Goal: Task Accomplishment & Management: Manage account settings

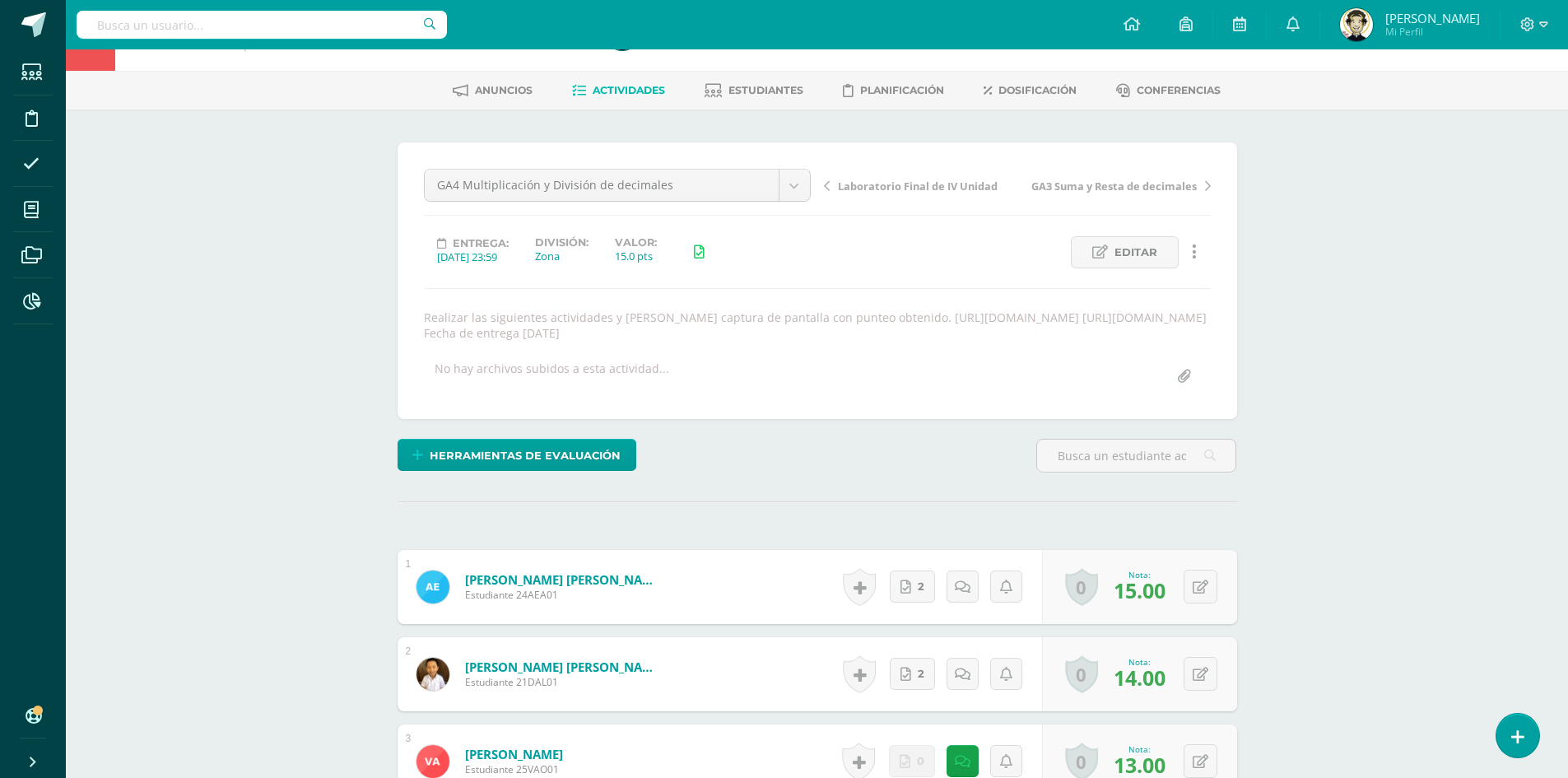
scroll to position [82, 0]
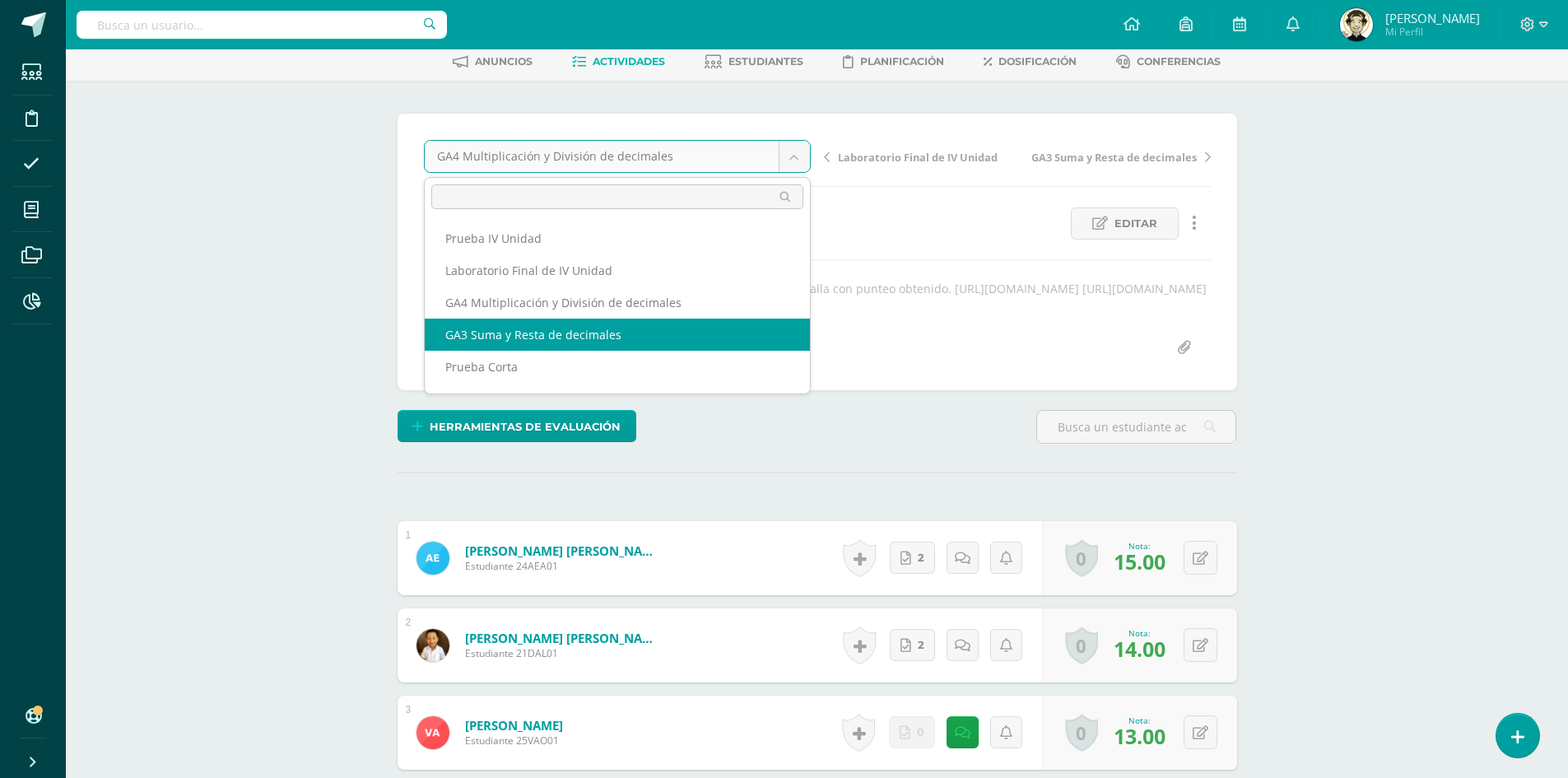
select select "/dashboard/teacher/grade-activity/180601/"
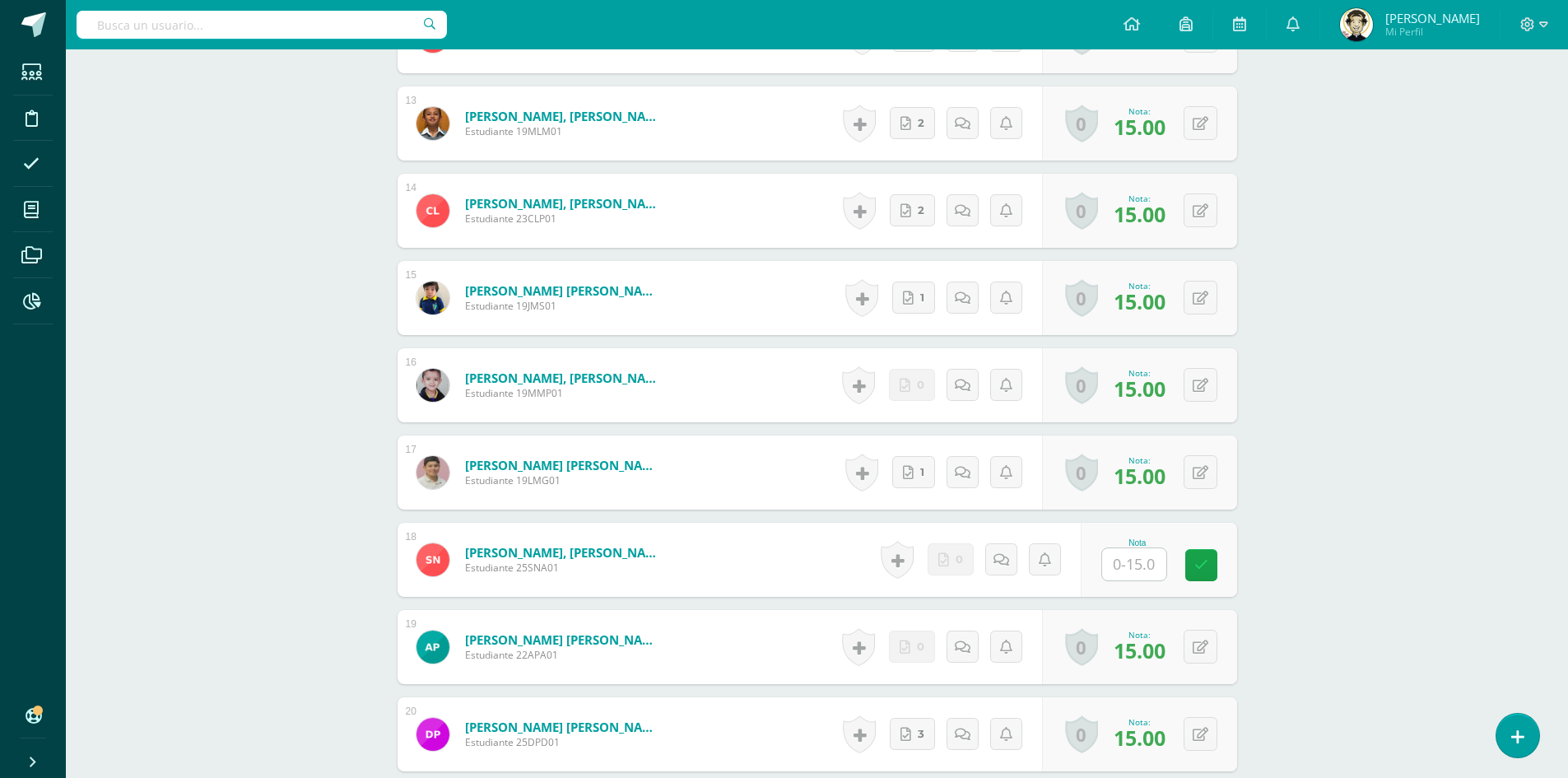
scroll to position [1647, 0]
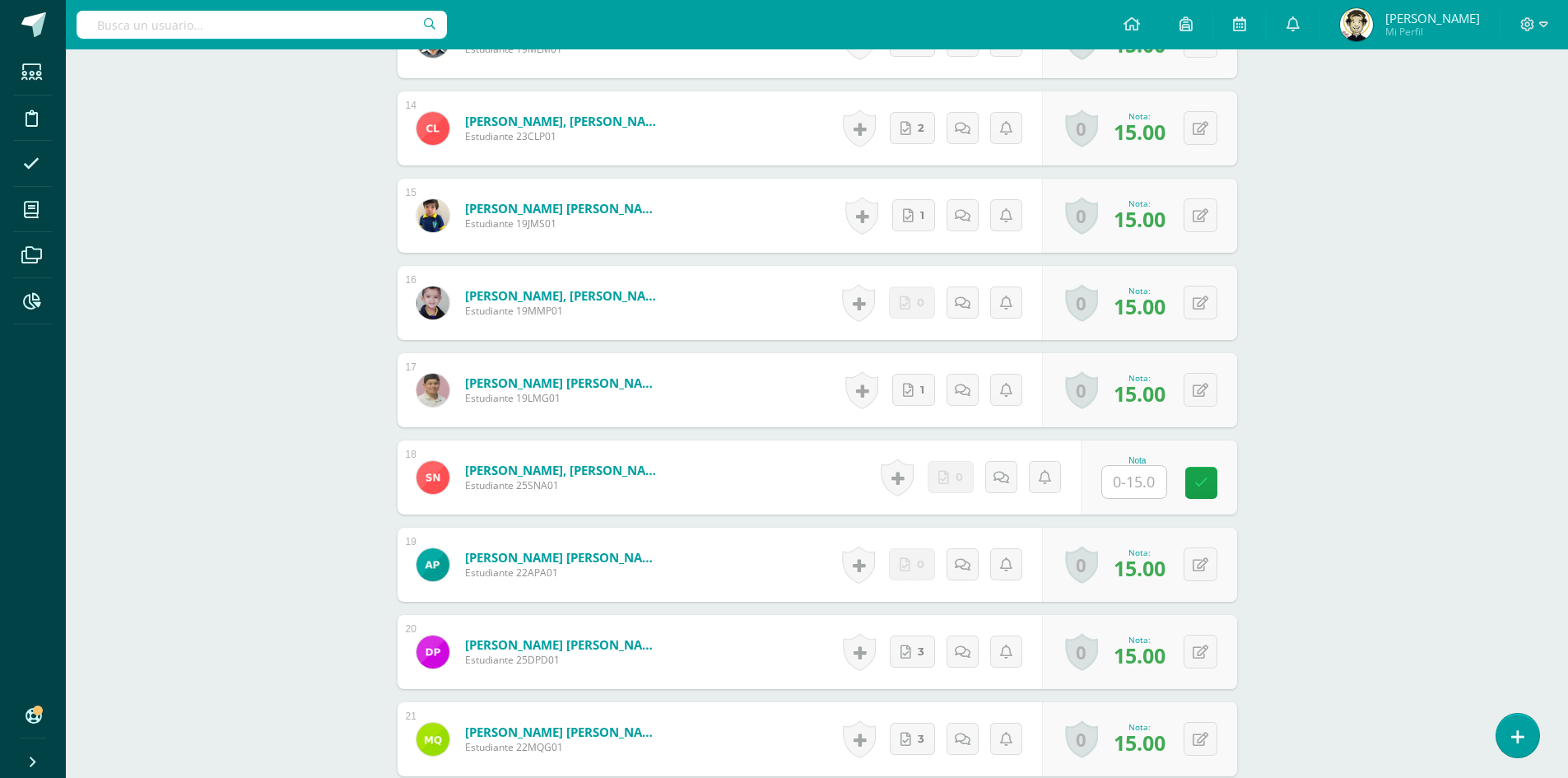
click at [1122, 484] on input "text" at bounding box center [1135, 482] width 64 height 32
type input "12"
click at [1204, 485] on link at bounding box center [1212, 482] width 33 height 33
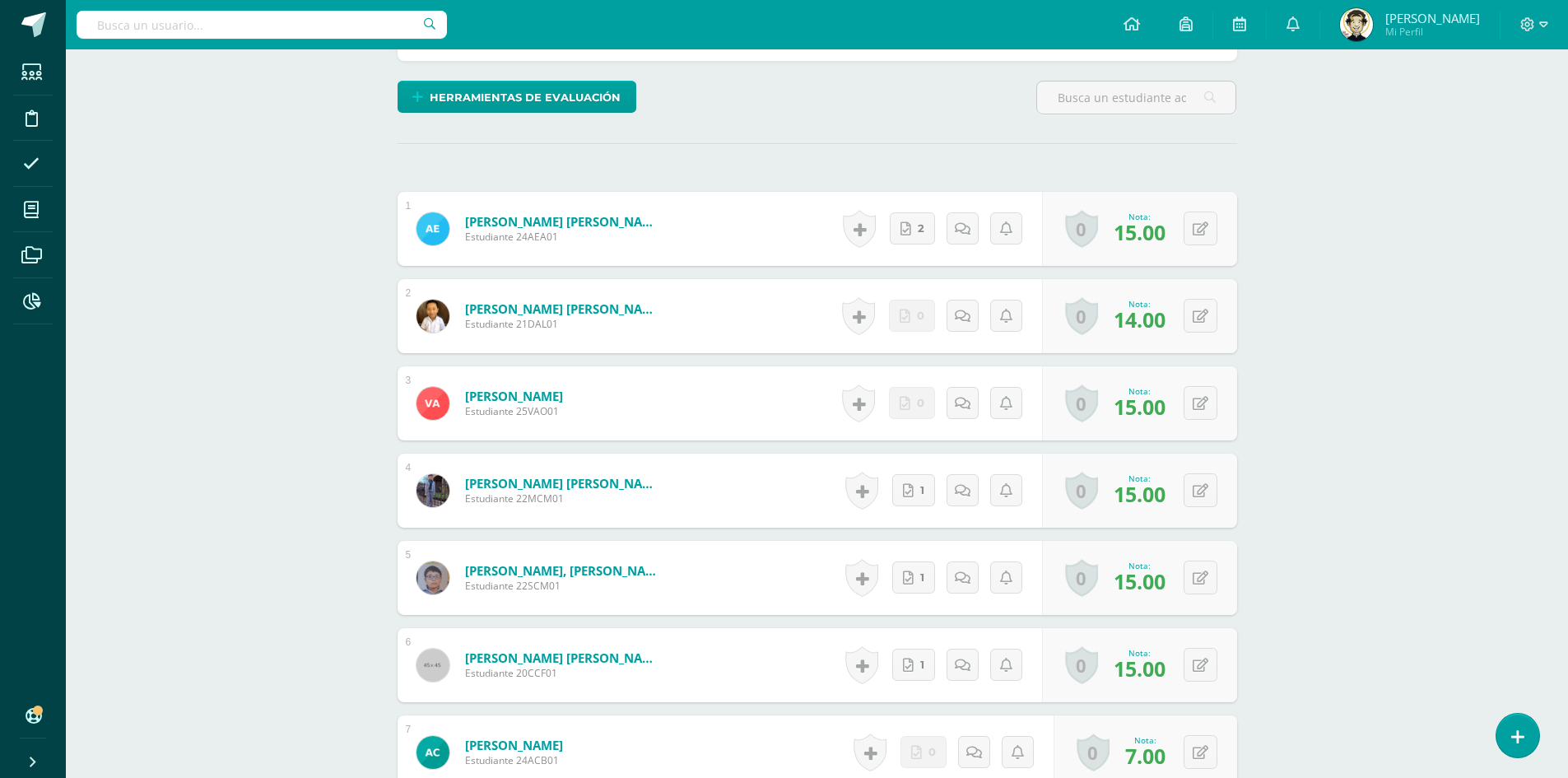
scroll to position [0, 0]
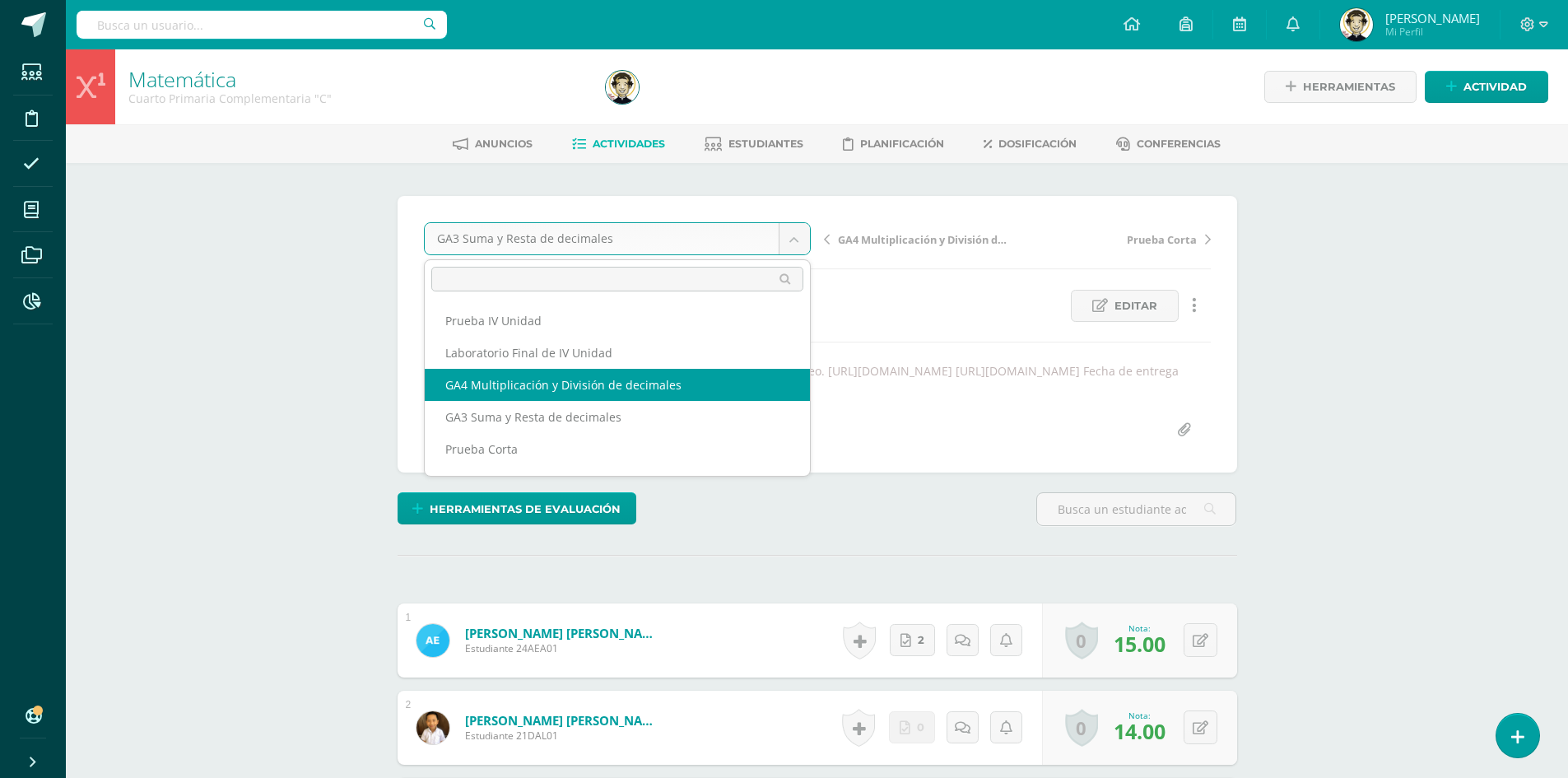
select select "/dashboard/teacher/grade-activity/180604/"
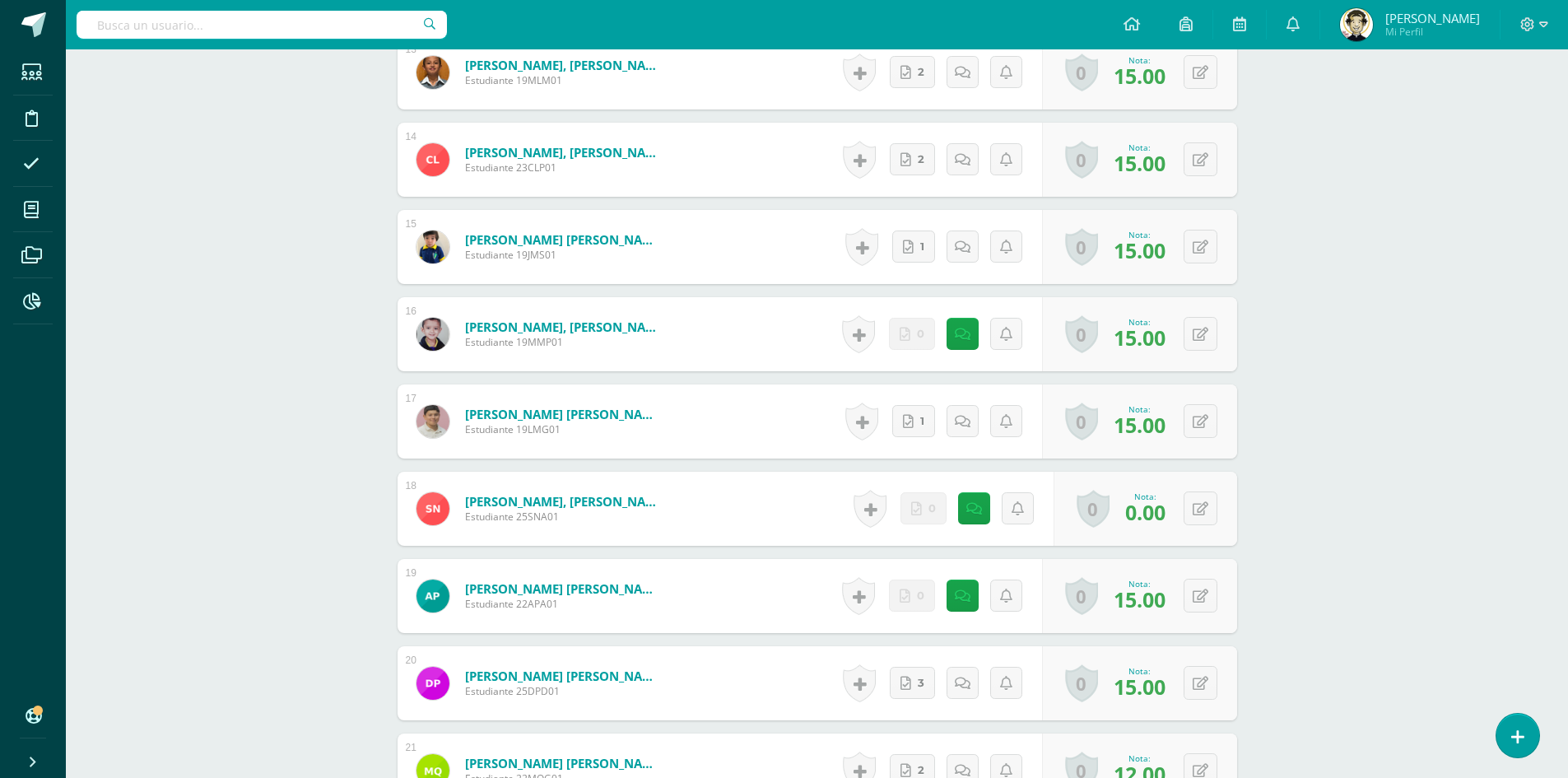
scroll to position [1709, 0]
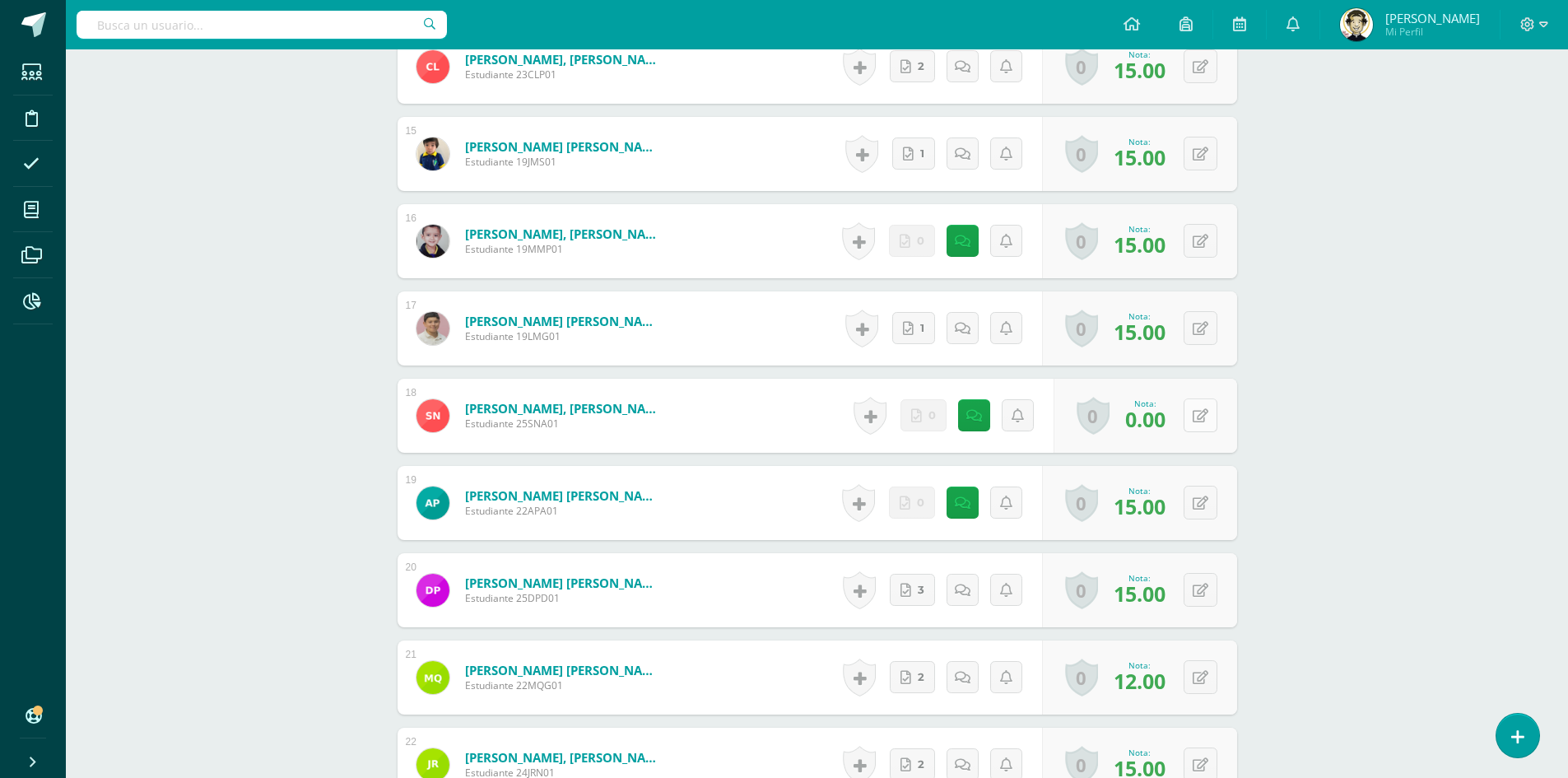
click at [1196, 432] on button at bounding box center [1201, 415] width 34 height 34
type input "14"
click at [1176, 438] on link at bounding box center [1168, 421] width 33 height 33
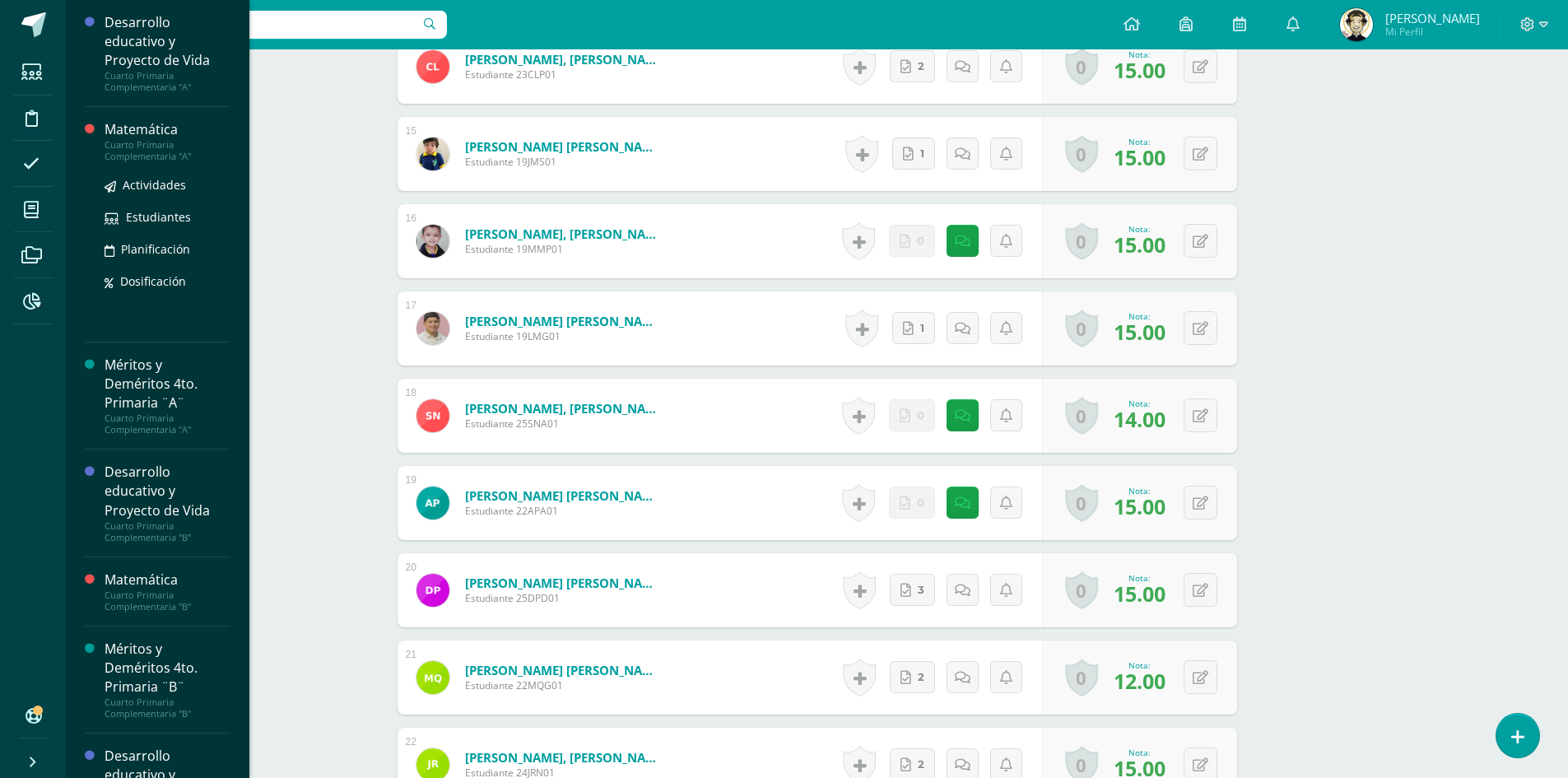
click at [158, 137] on div "Matemática" at bounding box center [167, 129] width 126 height 19
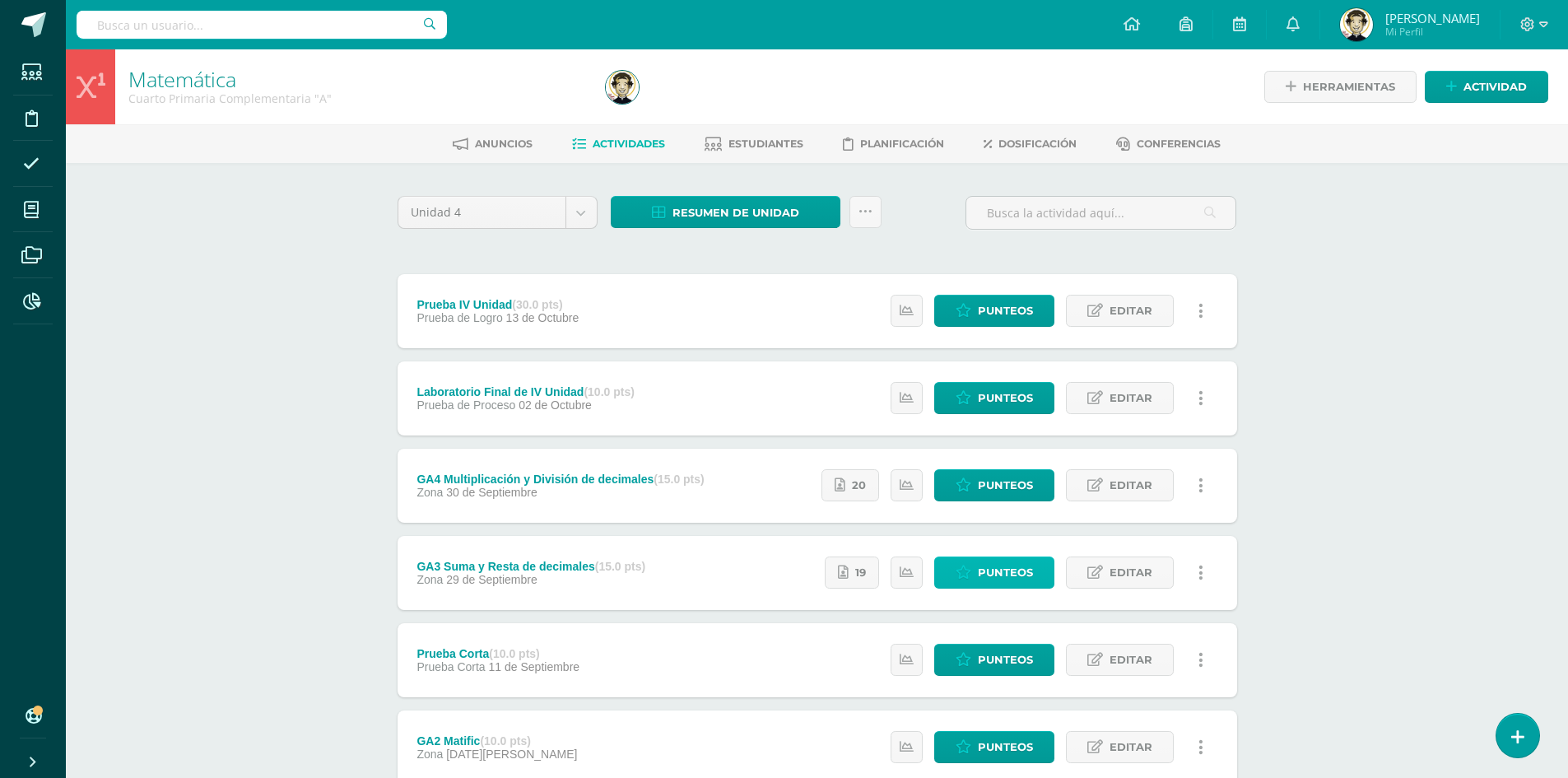
click at [1003, 576] on span "Punteos" at bounding box center [1005, 572] width 55 height 30
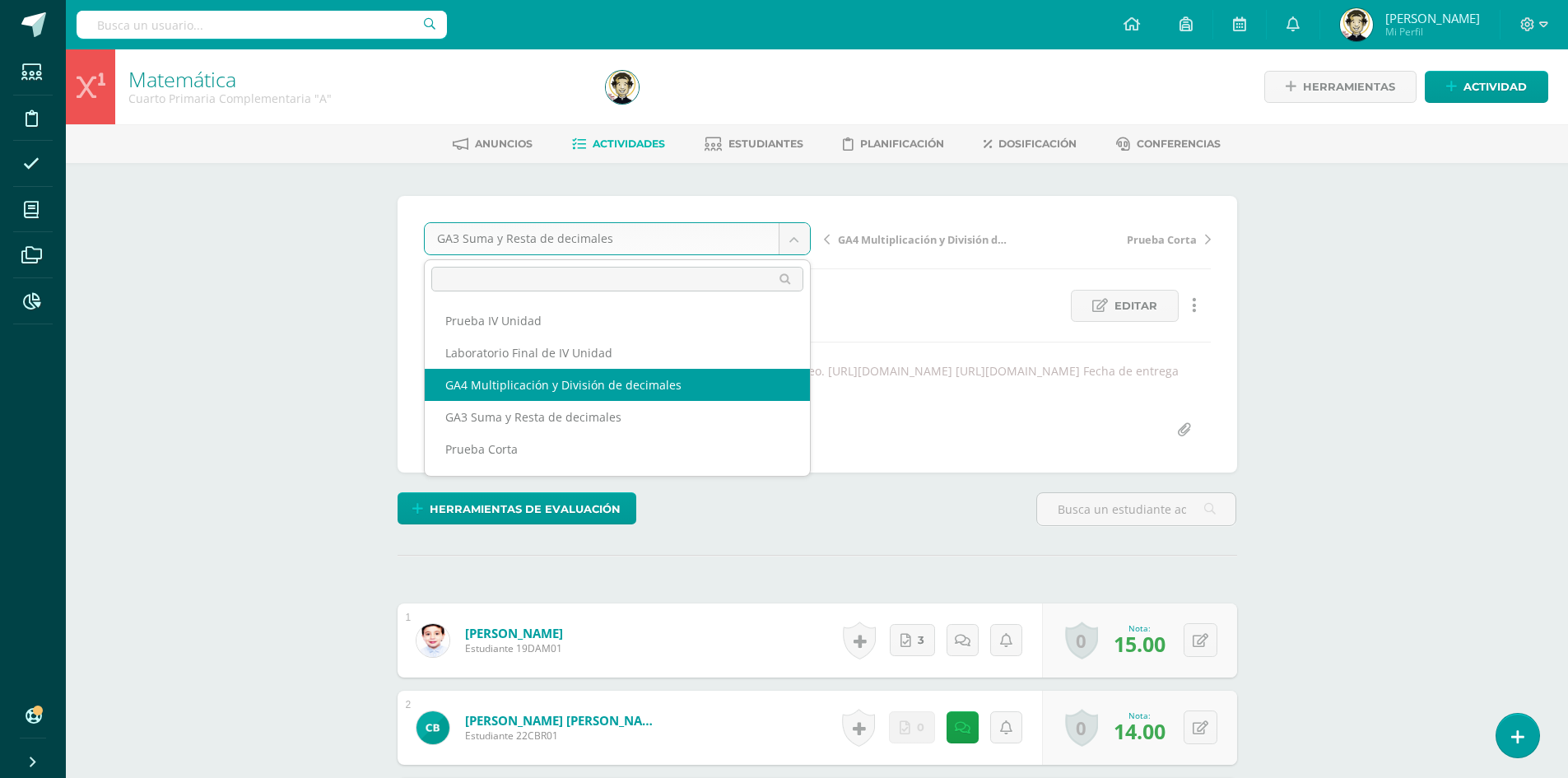
select select "/dashboard/teacher/grade-activity/180606/"
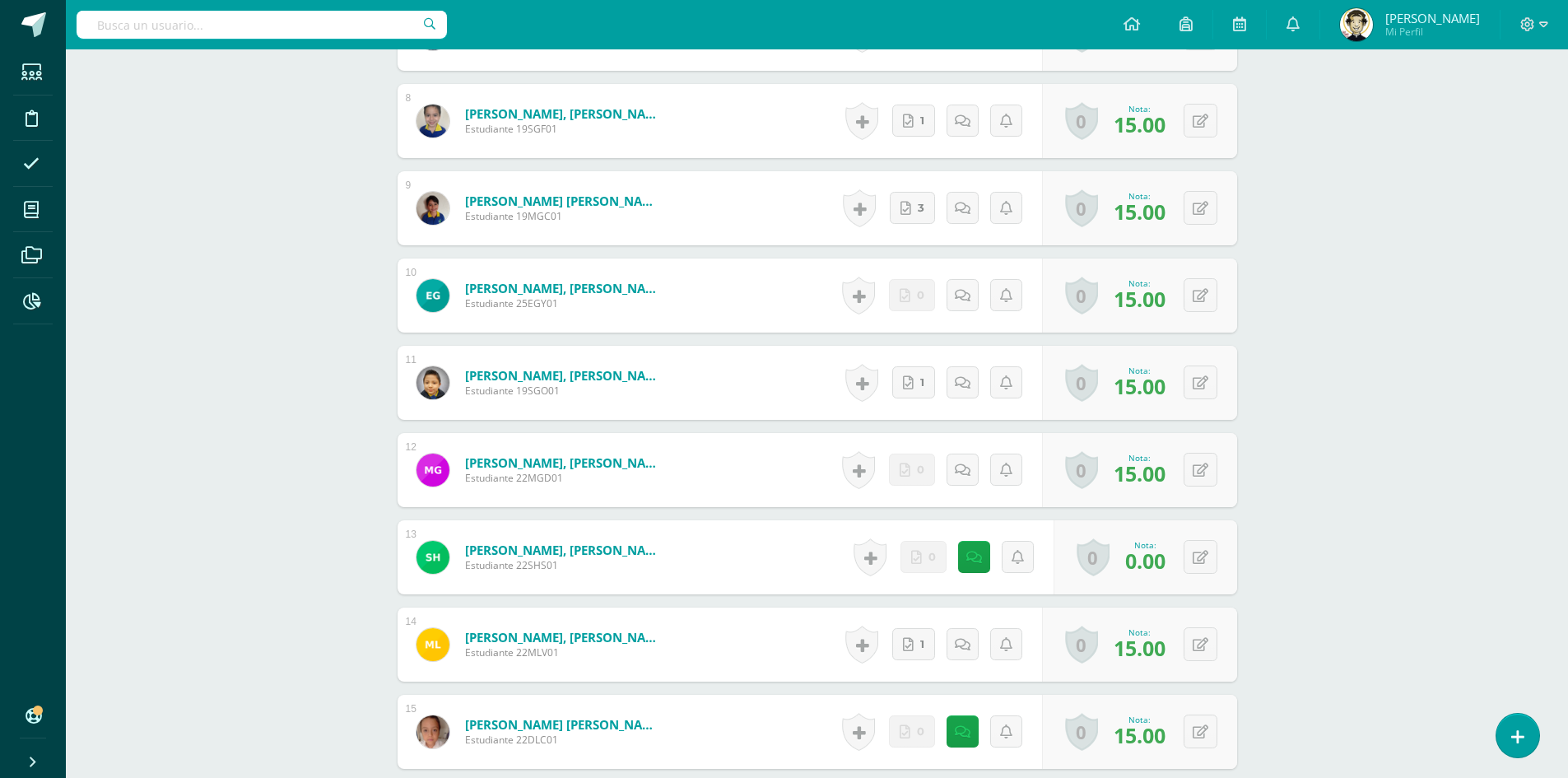
scroll to position [1295, 0]
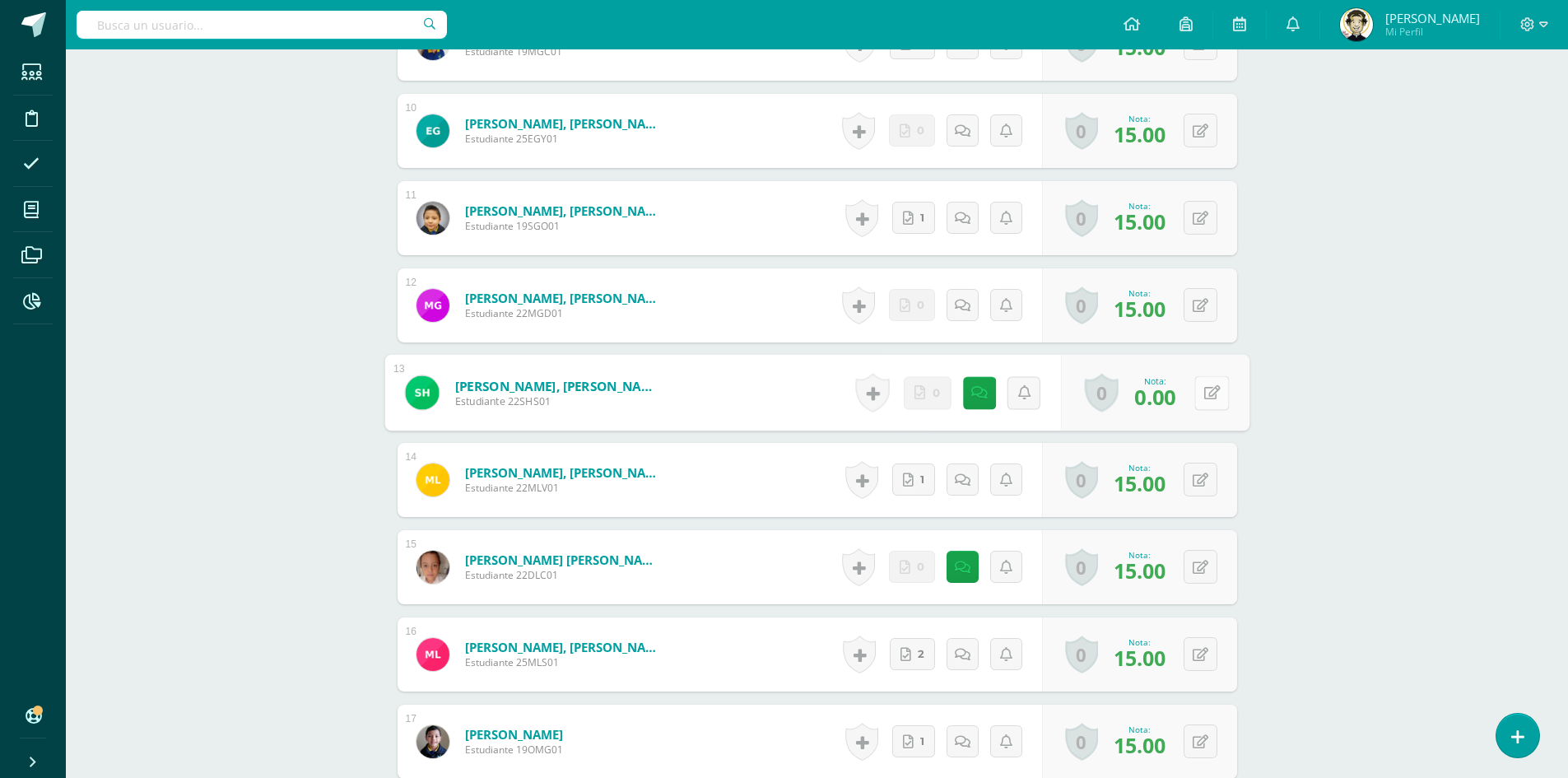
click at [1212, 410] on button at bounding box center [1211, 393] width 35 height 35
type input "15"
click at [1174, 404] on icon at bounding box center [1169, 397] width 15 height 14
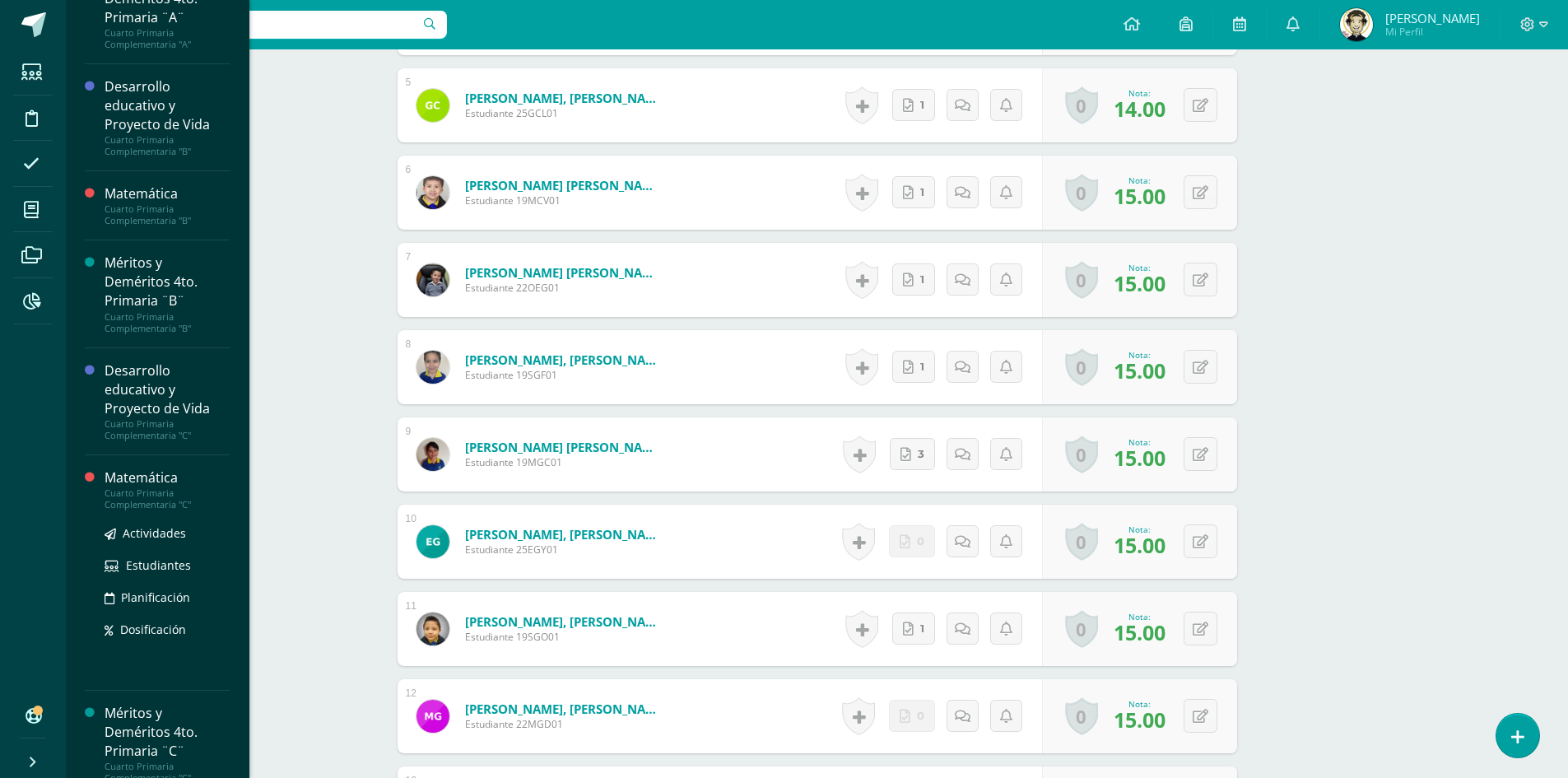
scroll to position [232, 0]
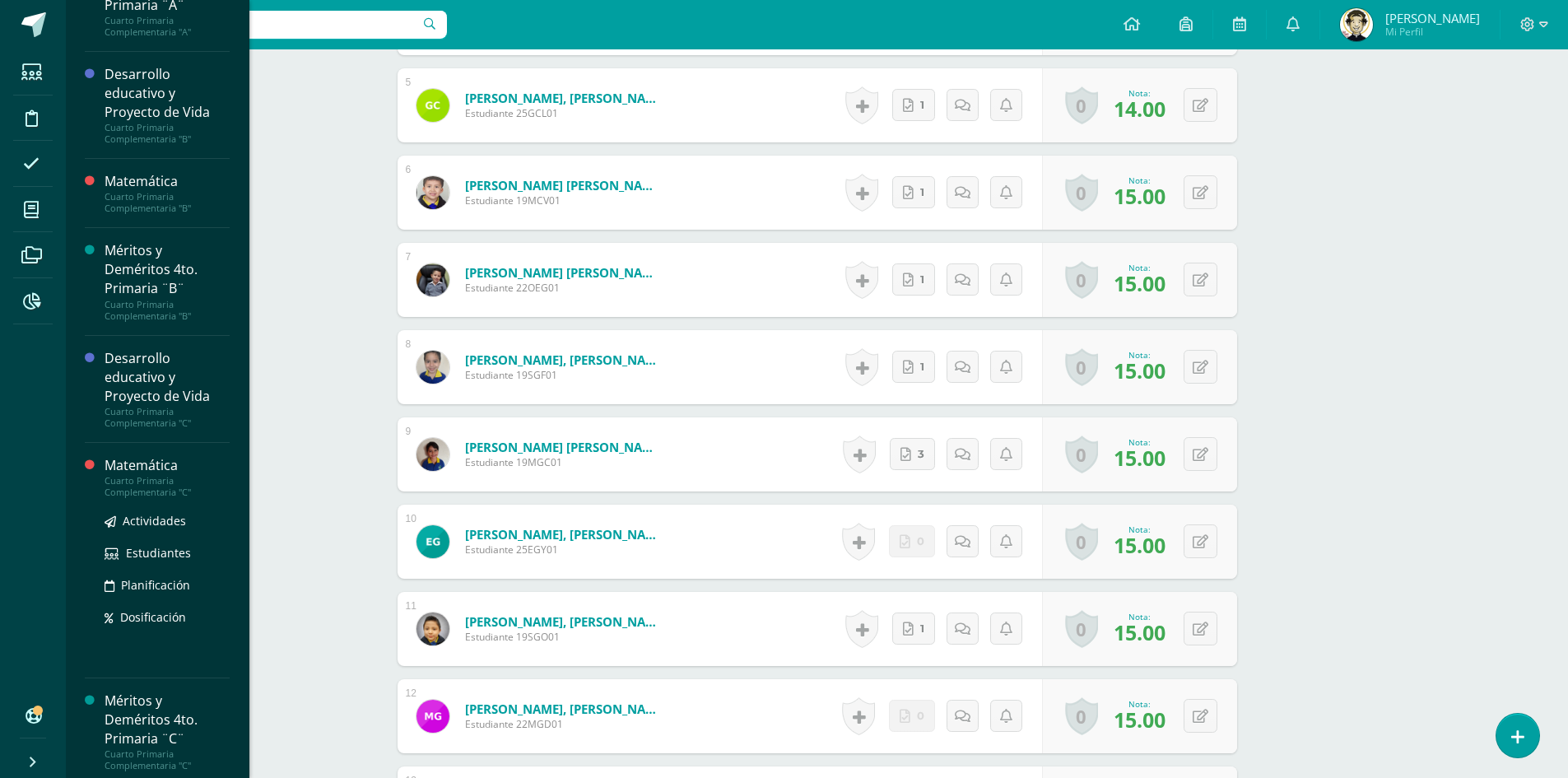
click at [144, 493] on div "Cuarto Primaria Complementaria "C"" at bounding box center [167, 486] width 126 height 23
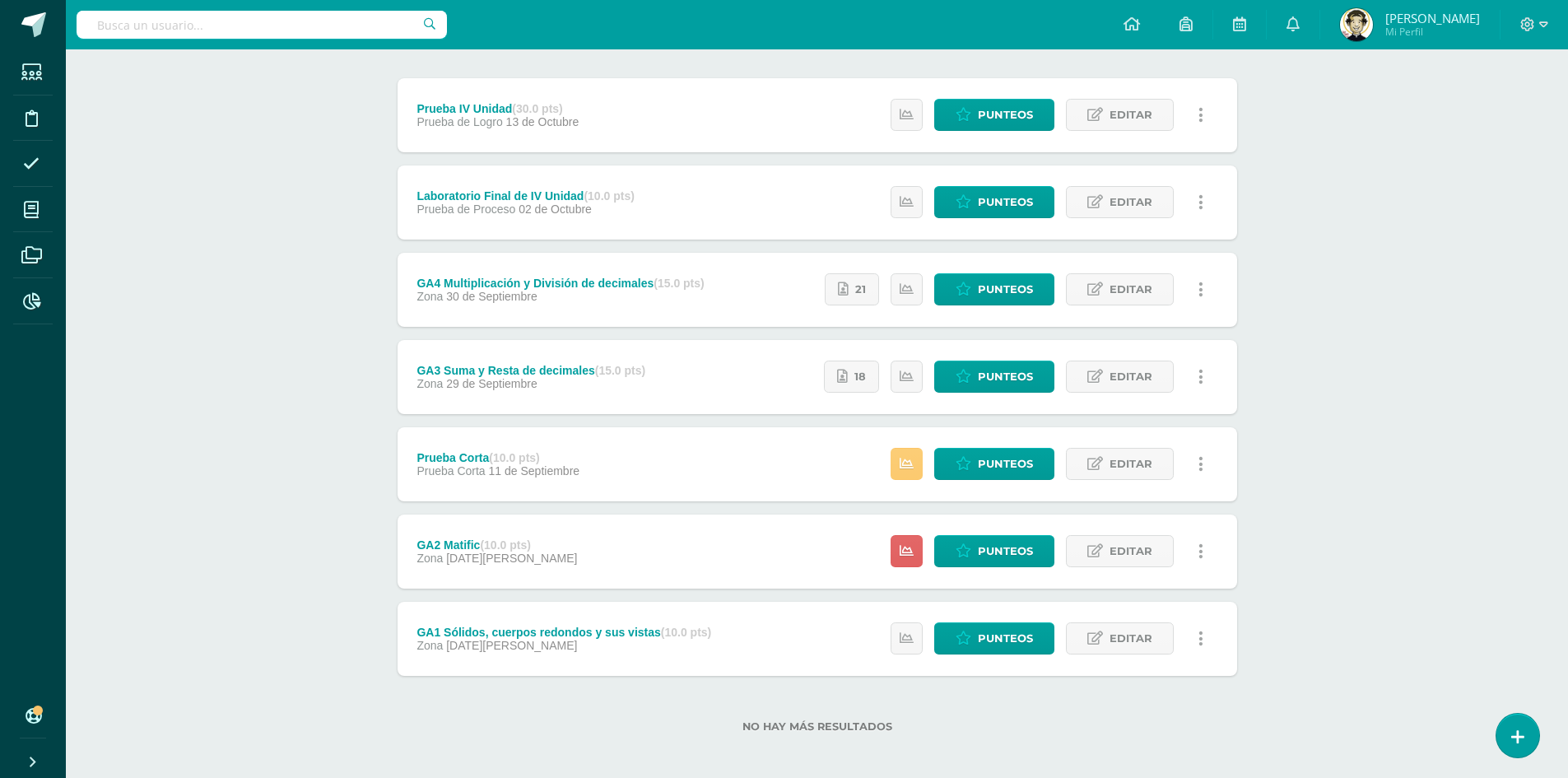
scroll to position [203, 0]
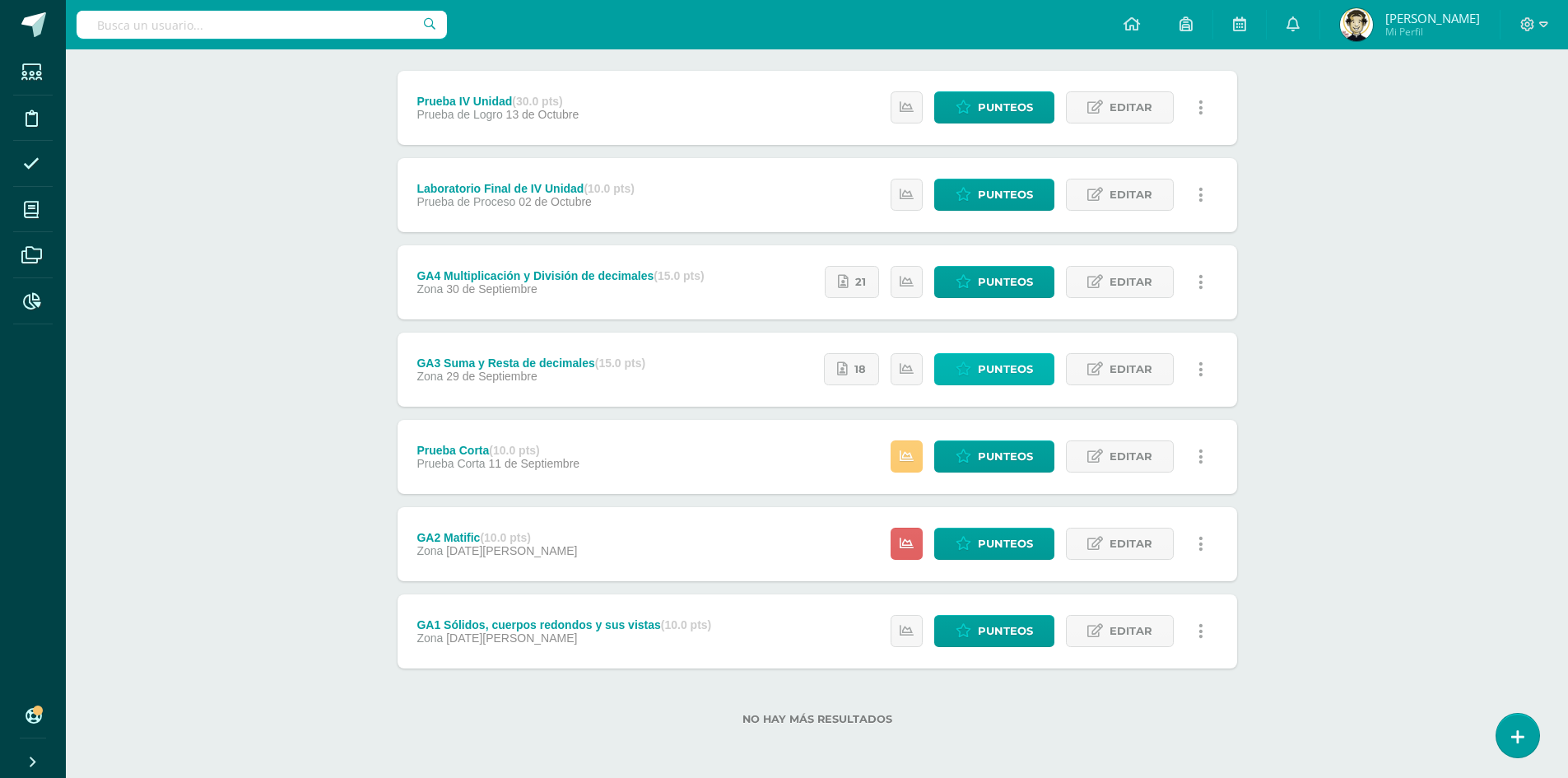
click at [1011, 371] on span "Punteos" at bounding box center [1005, 369] width 55 height 30
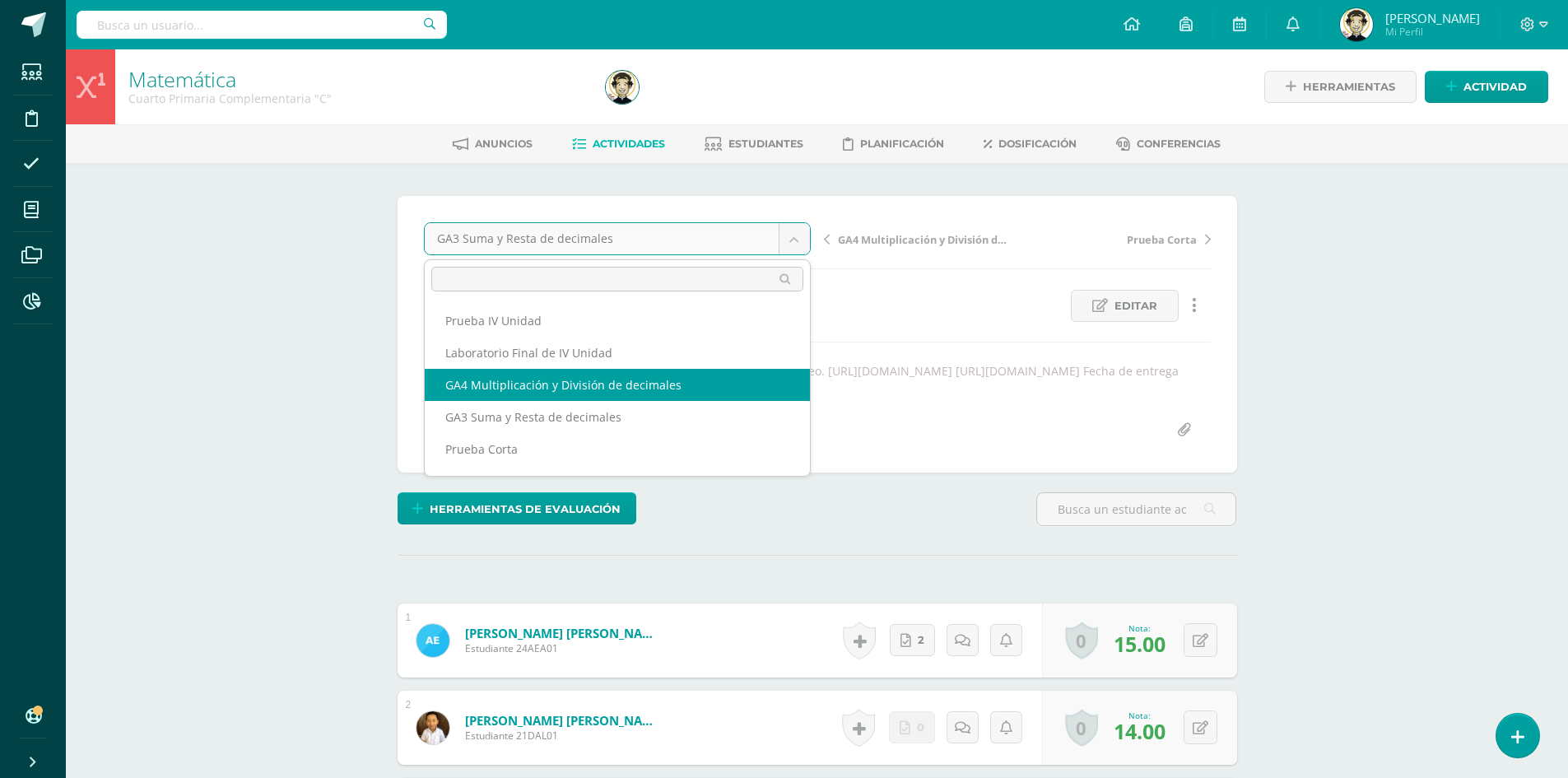
select select "/dashboard/teacher/grade-activity/180604/"
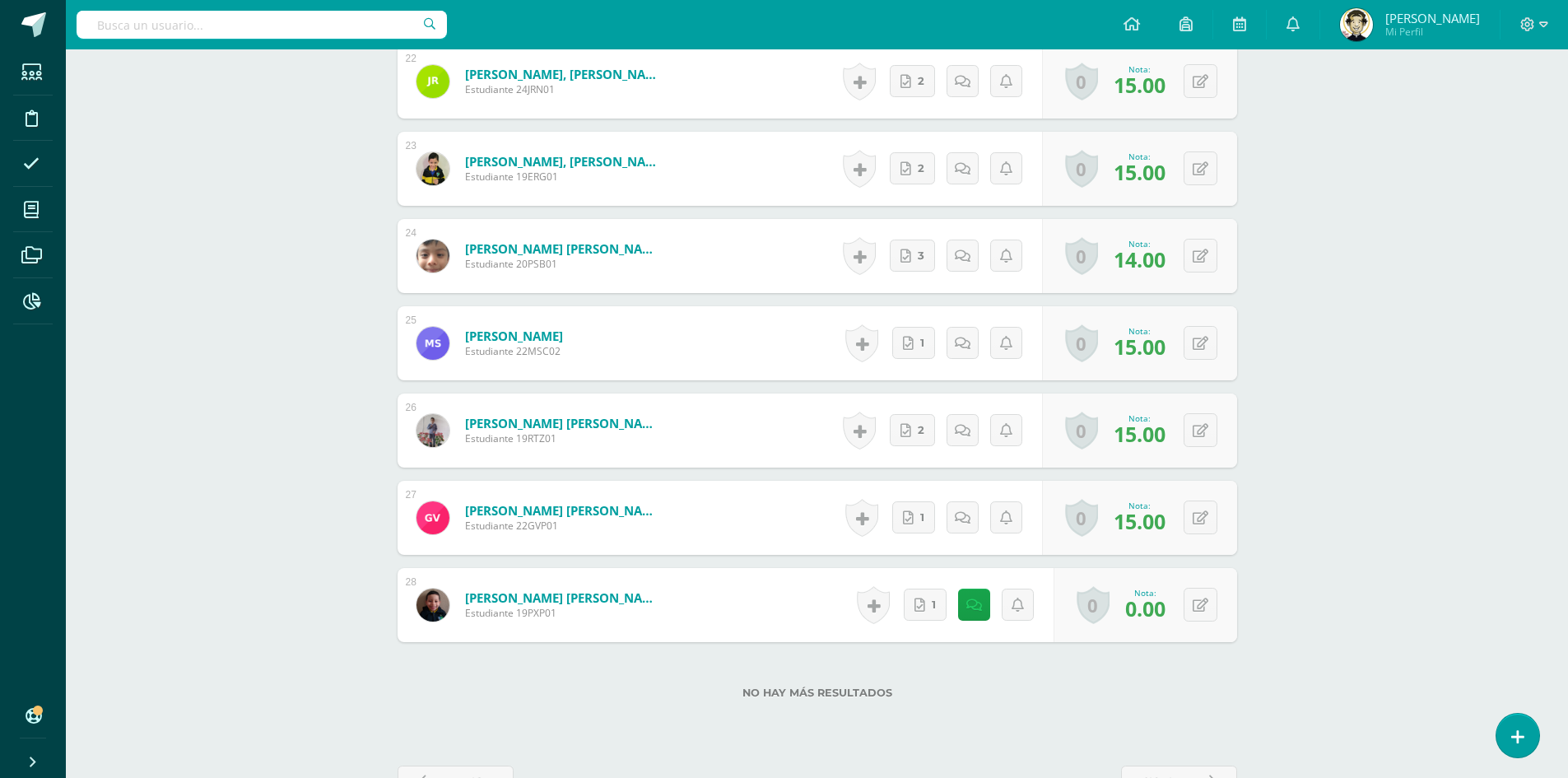
scroll to position [2461, 0]
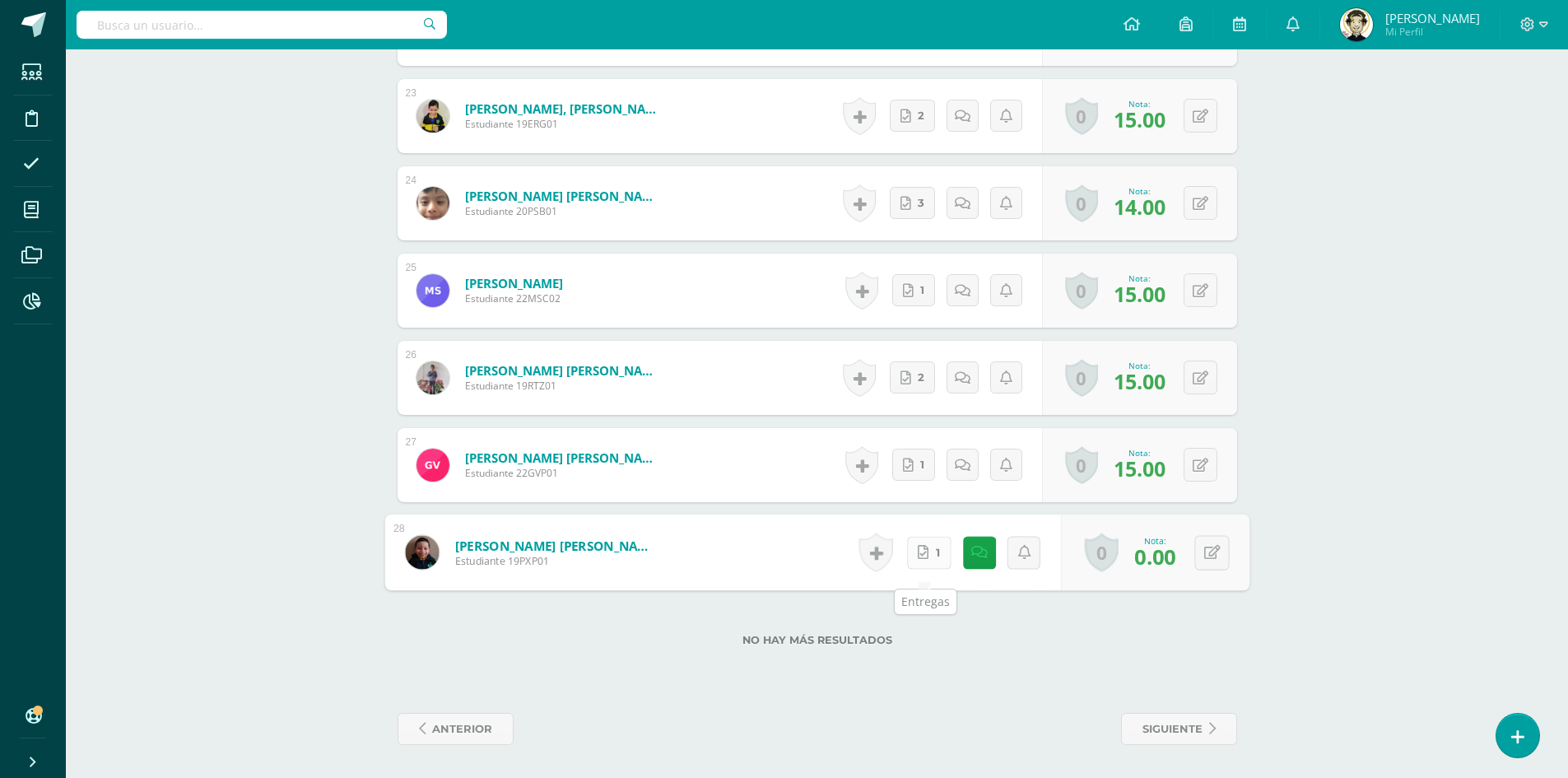
click at [911, 567] on link "1" at bounding box center [928, 552] width 44 height 33
click at [925, 554] on icon at bounding box center [922, 551] width 10 height 14
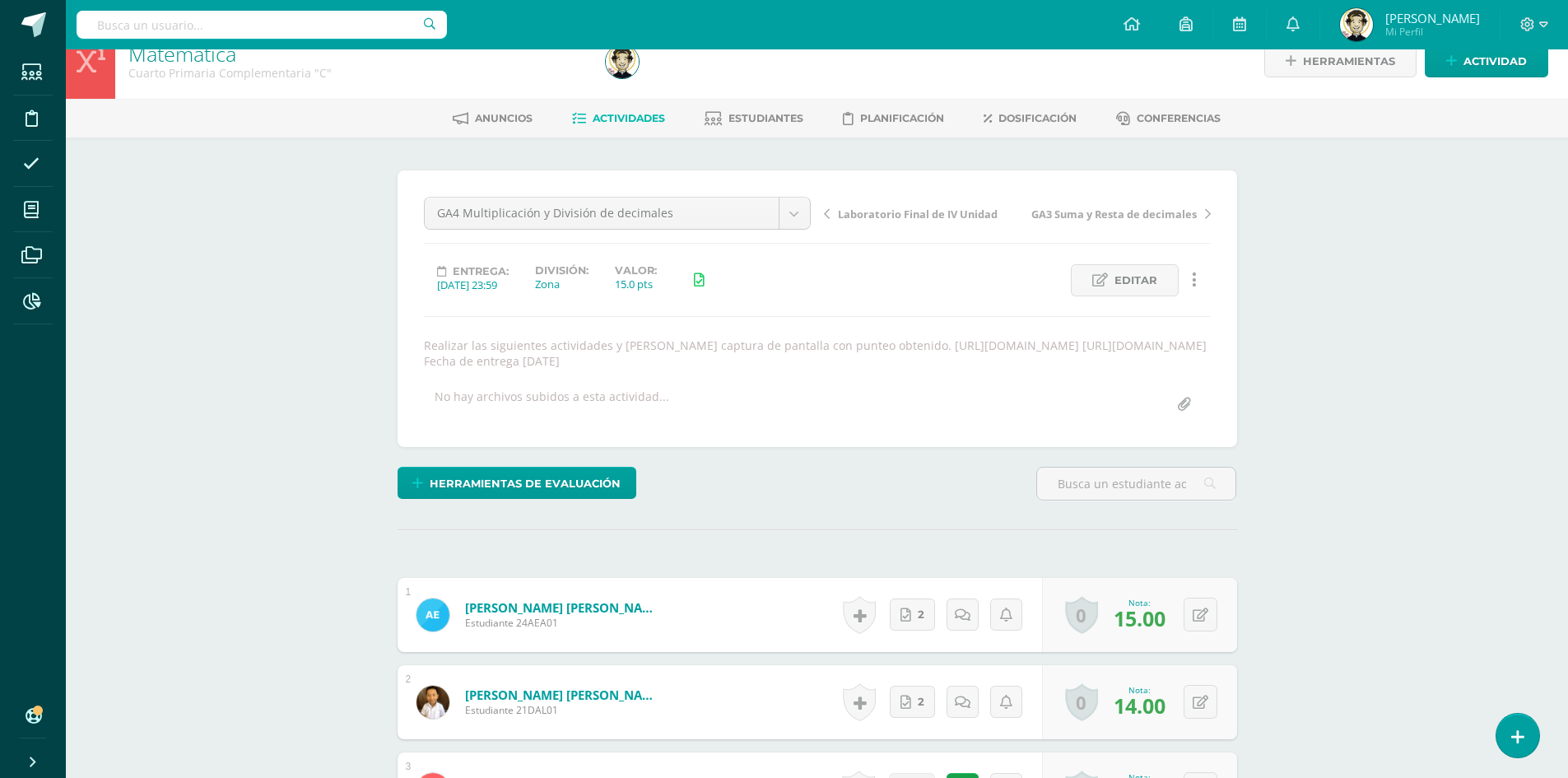
scroll to position [0, 0]
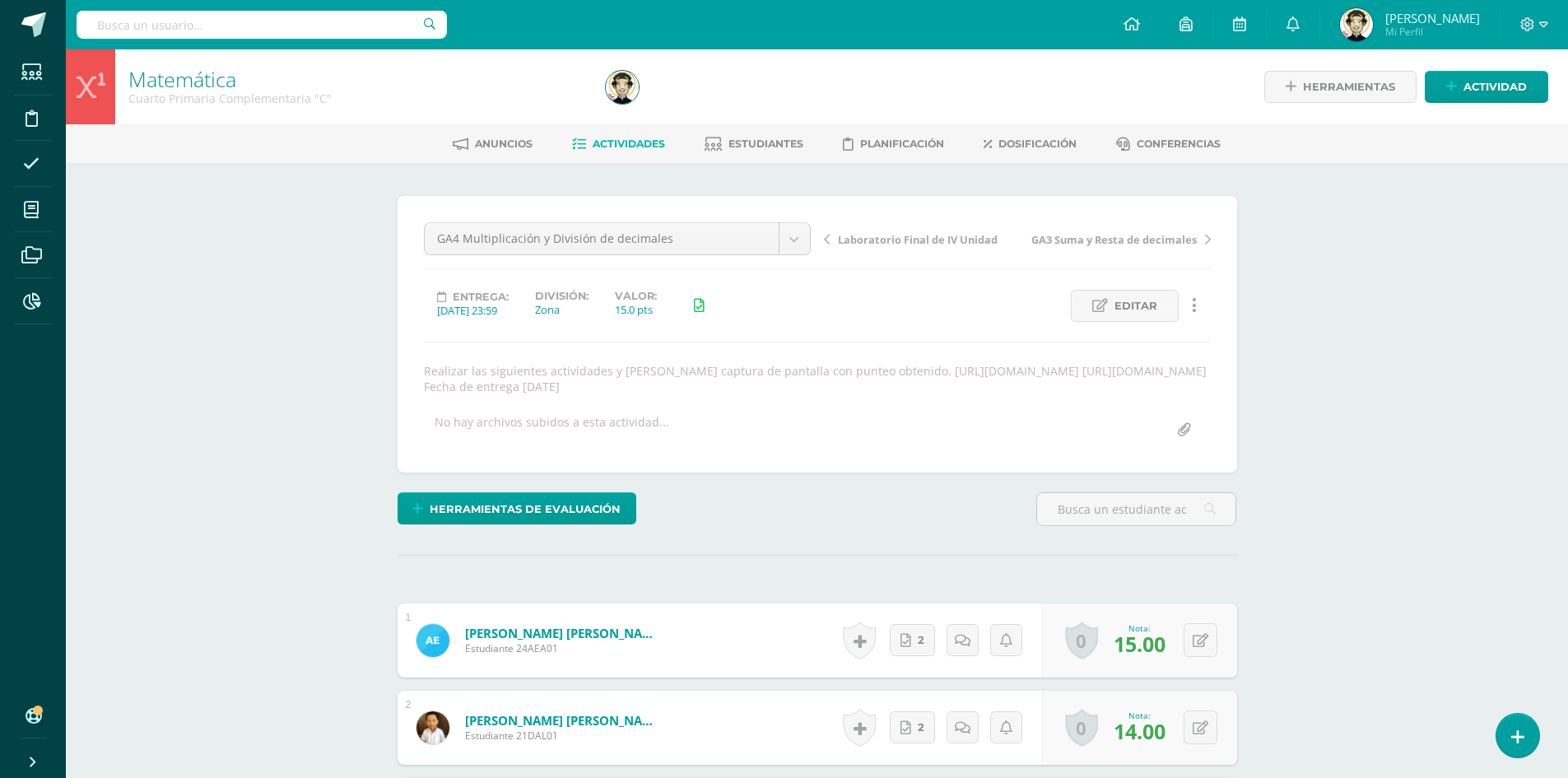
click at [609, 140] on span "Actividades" at bounding box center [629, 144] width 73 height 12
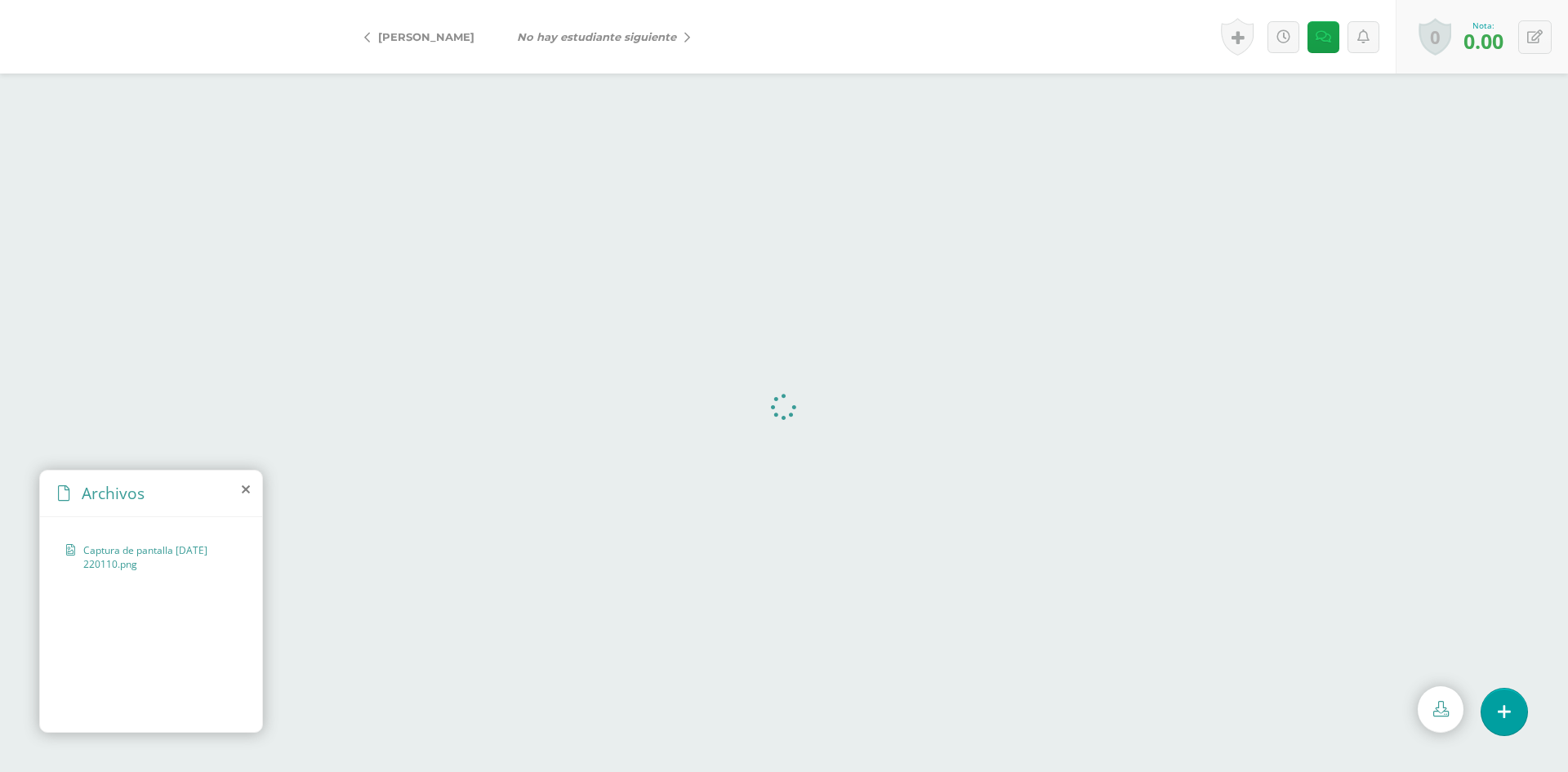
click at [106, 555] on span "Captura de pantalla [DATE] 220110.png" at bounding box center [155, 557] width 144 height 28
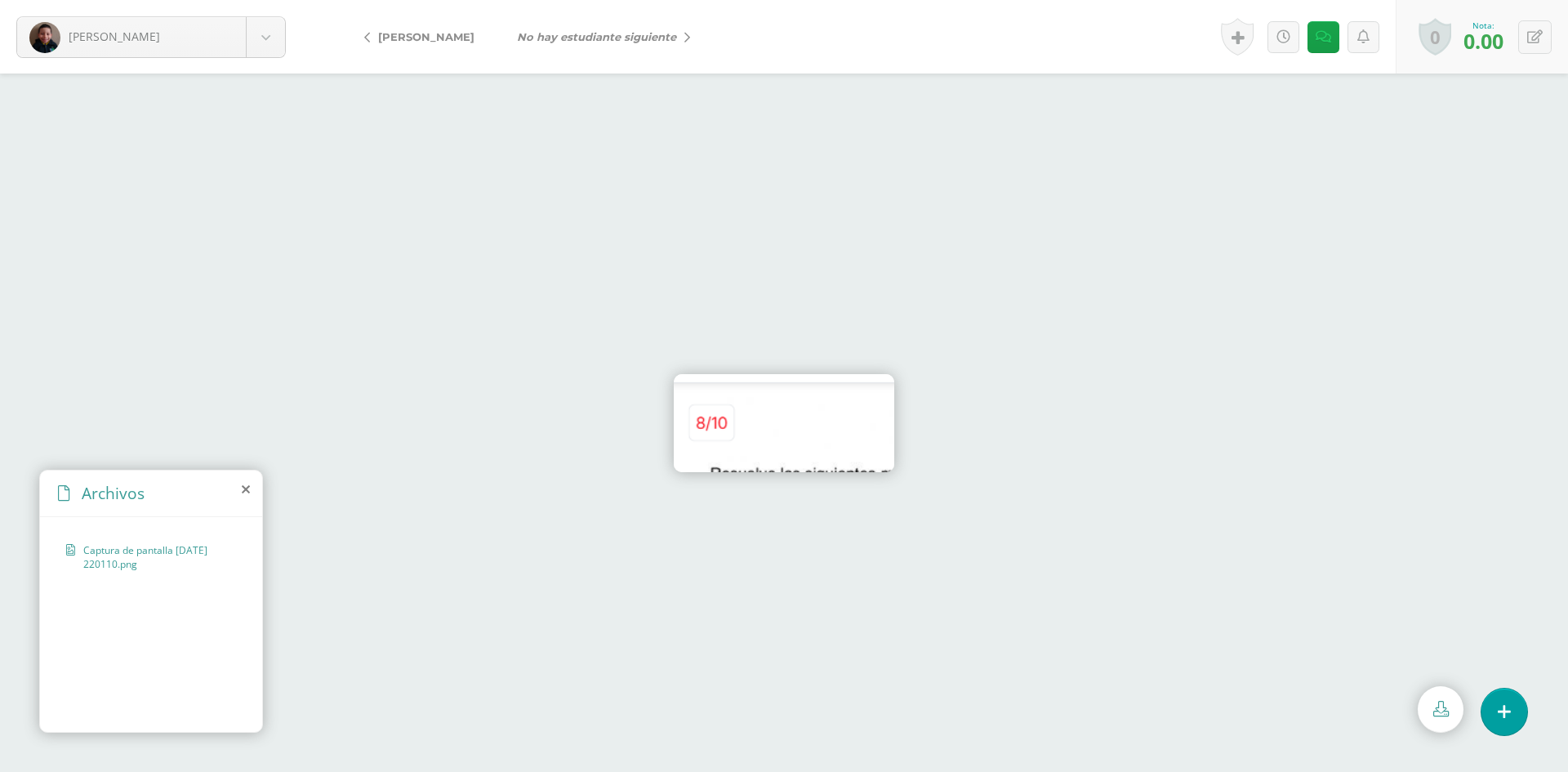
click at [128, 557] on span "Captura de pantalla [DATE] 220110.png" at bounding box center [155, 557] width 144 height 28
click at [1528, 39] on icon at bounding box center [1535, 37] width 16 height 14
type input "8"
click at [1500, 50] on link at bounding box center [1496, 42] width 32 height 32
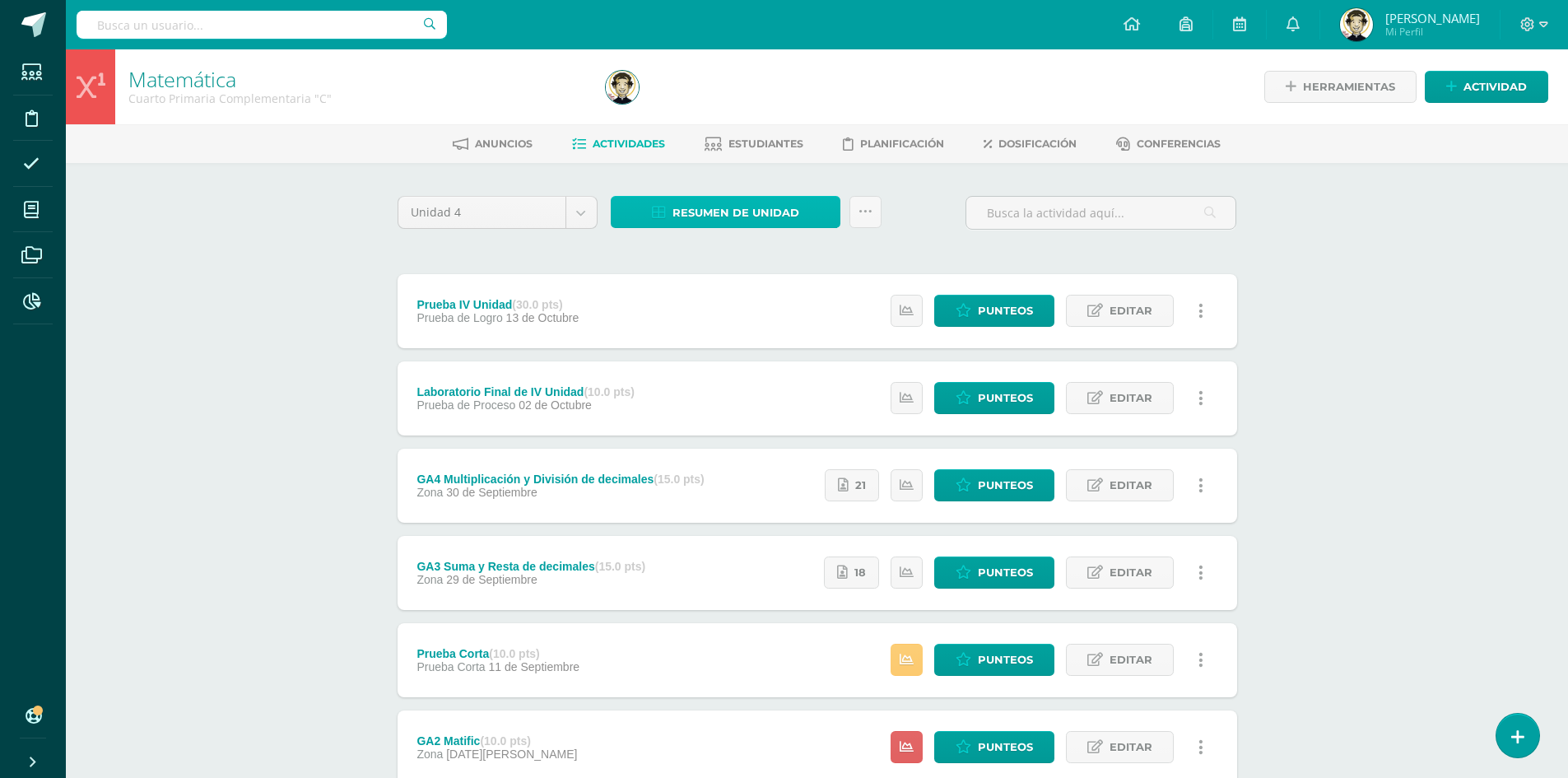
click at [713, 215] on span "Resumen de unidad" at bounding box center [735, 212] width 126 height 30
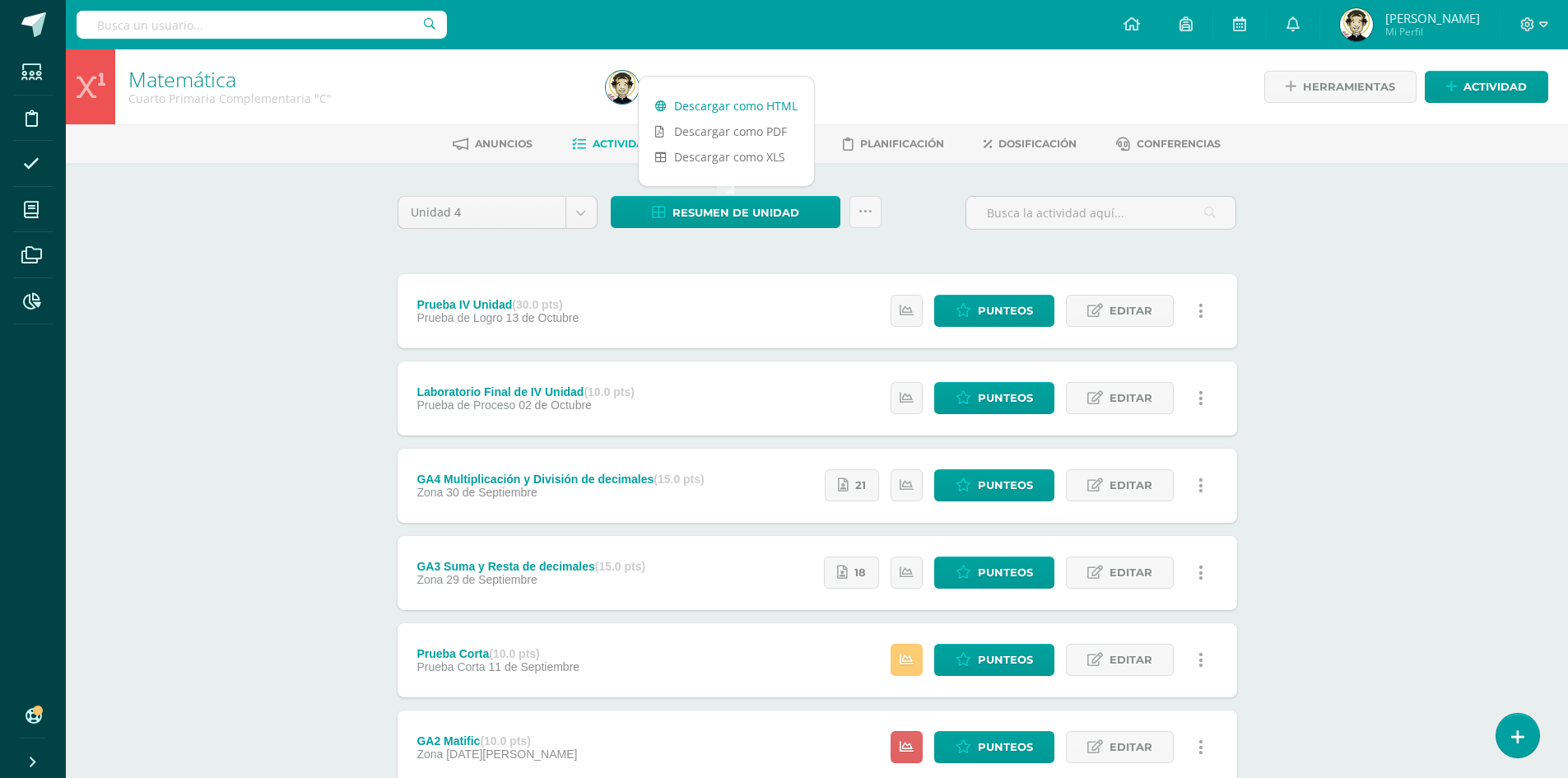
click at [694, 111] on link "Descargar como HTML" at bounding box center [727, 106] width 176 height 25
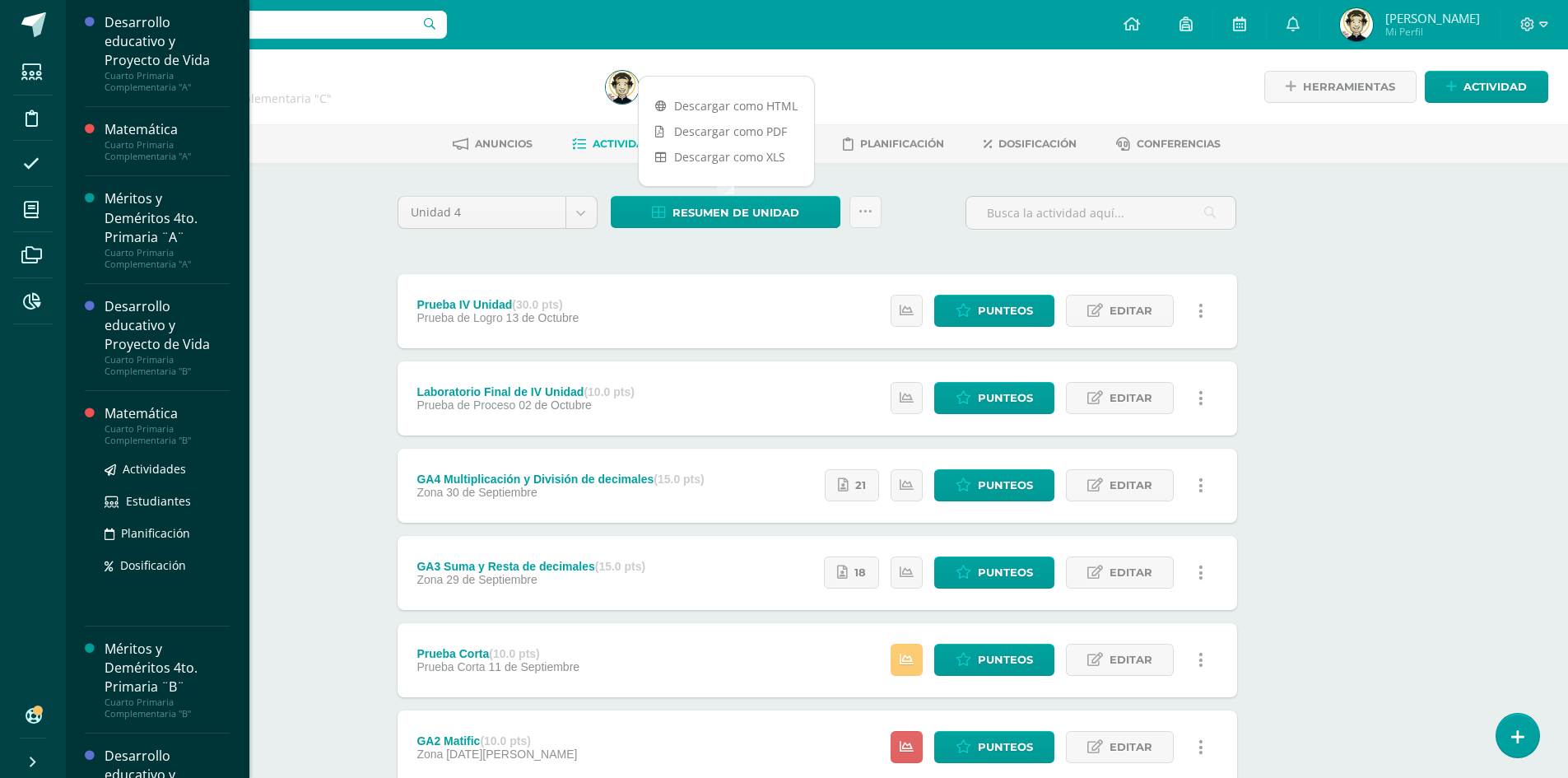
click at [151, 424] on div "Cuarto Primaria Complementaria "B"" at bounding box center [167, 434] width 126 height 23
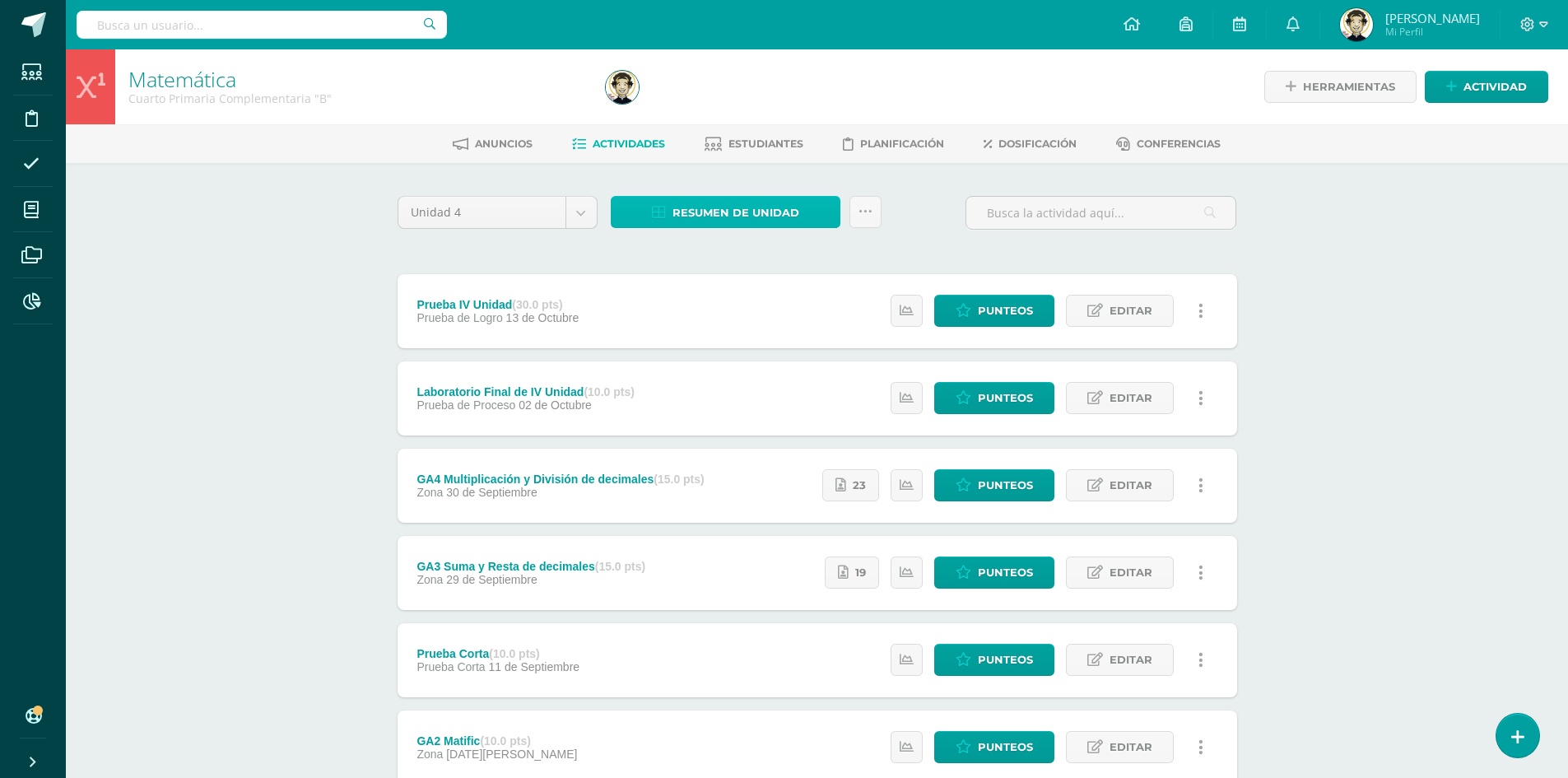
click at [722, 209] on span "Resumen de unidad" at bounding box center [735, 212] width 126 height 30
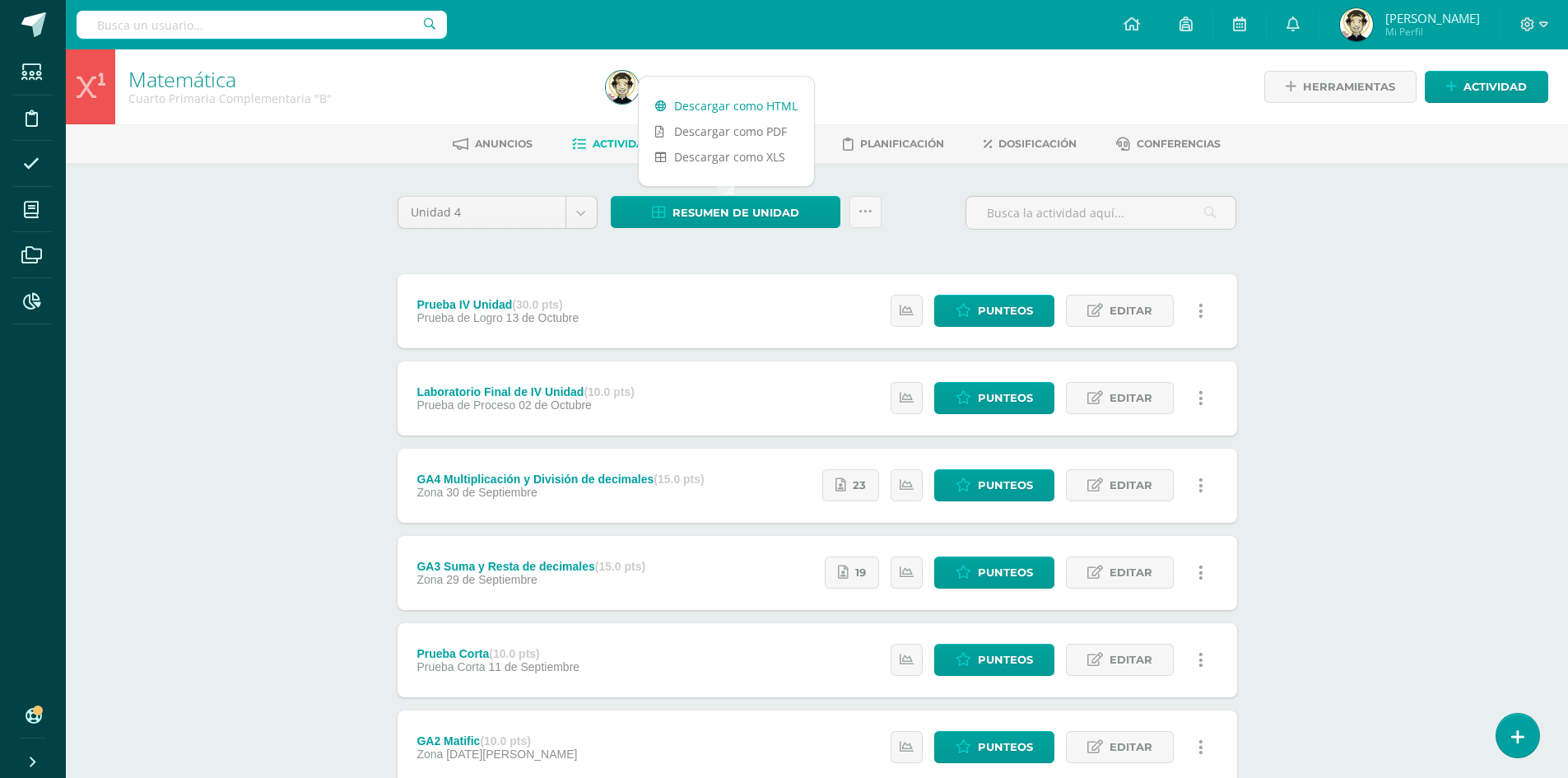
click at [745, 97] on link "Descargar como HTML" at bounding box center [727, 106] width 176 height 25
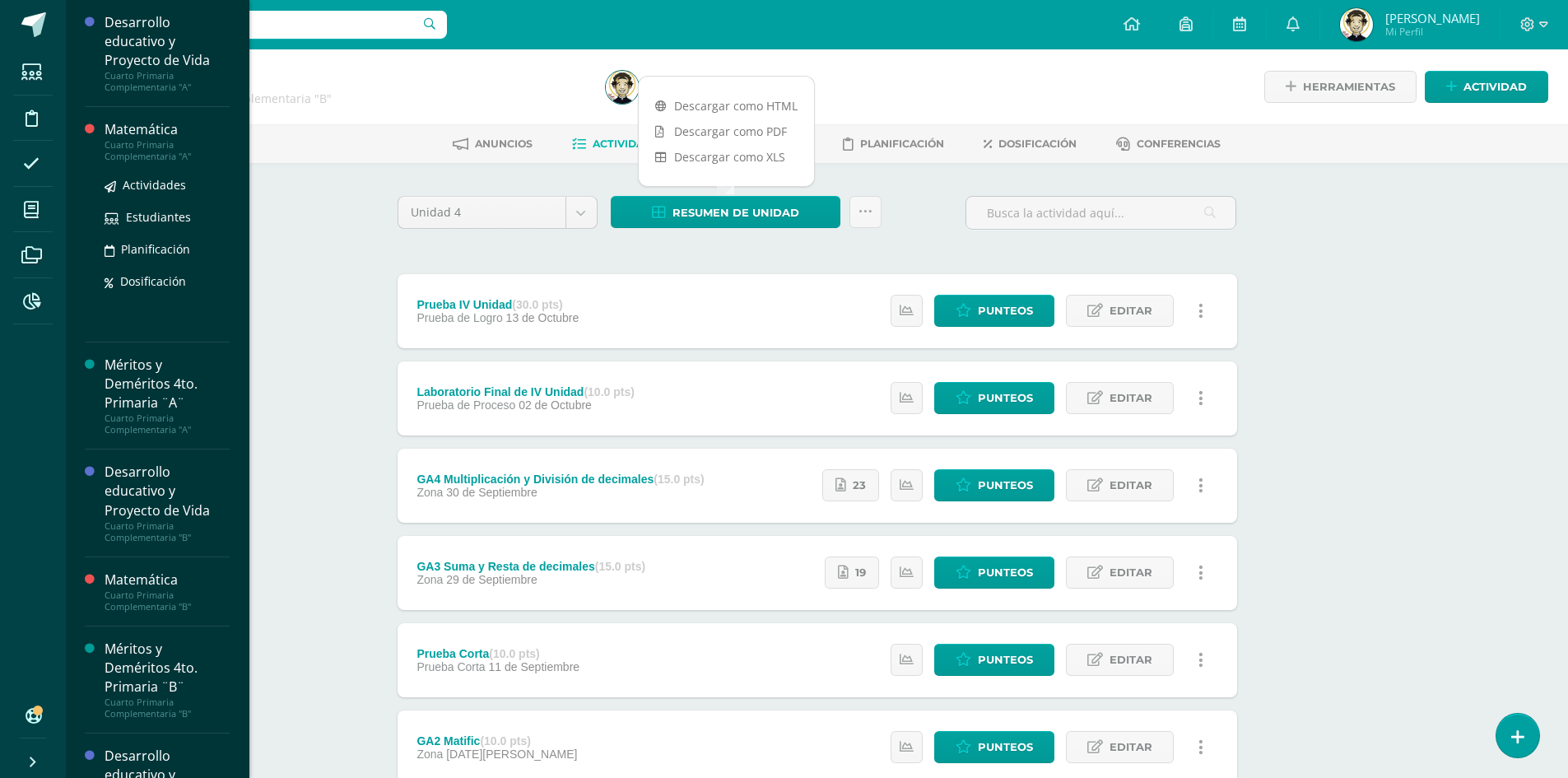
click at [170, 129] on div "Matemática" at bounding box center [167, 129] width 126 height 19
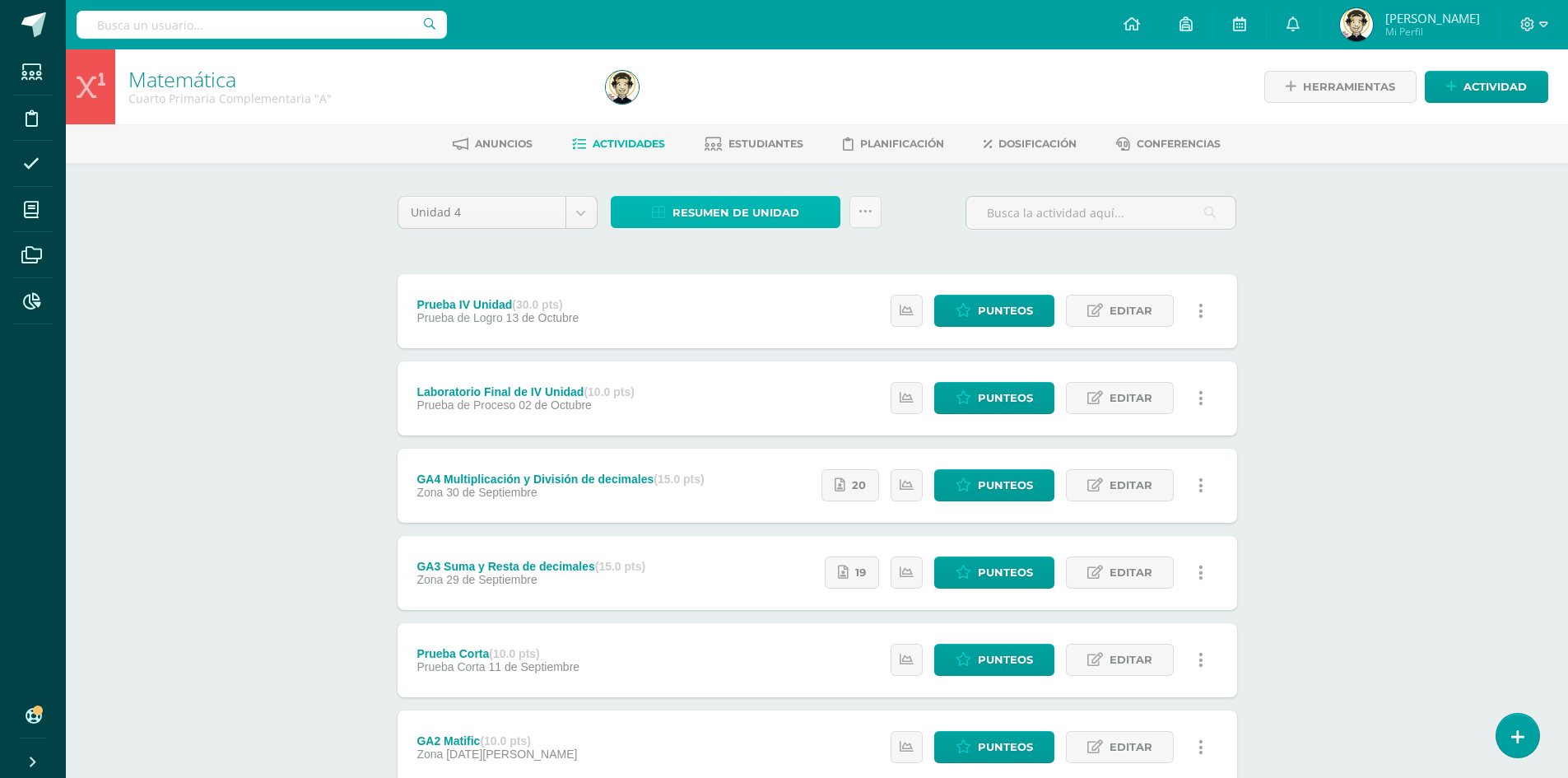
click at [756, 212] on span "Resumen de unidad" at bounding box center [735, 212] width 126 height 30
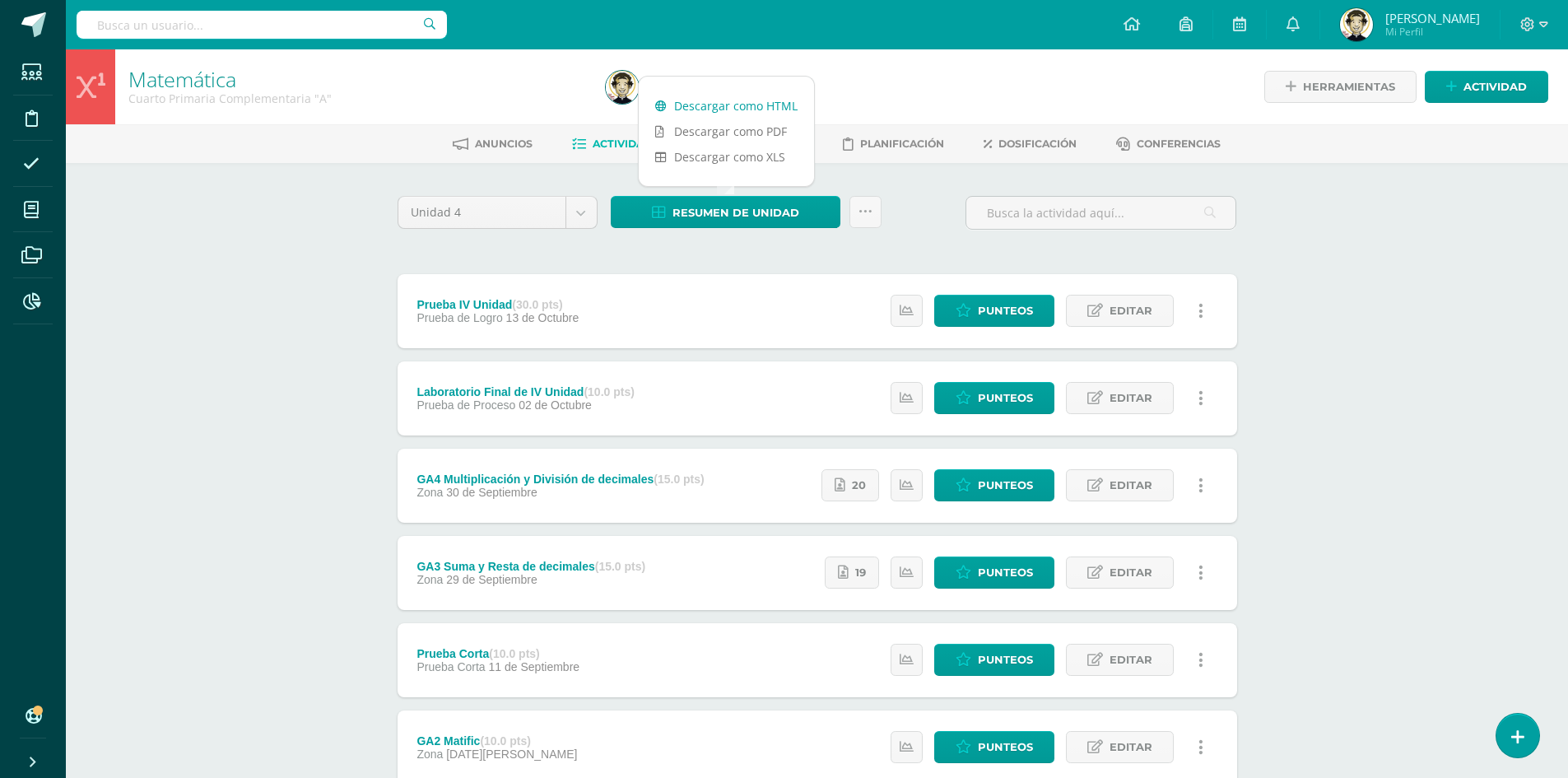
click at [773, 105] on link "Descargar como HTML" at bounding box center [727, 106] width 176 height 25
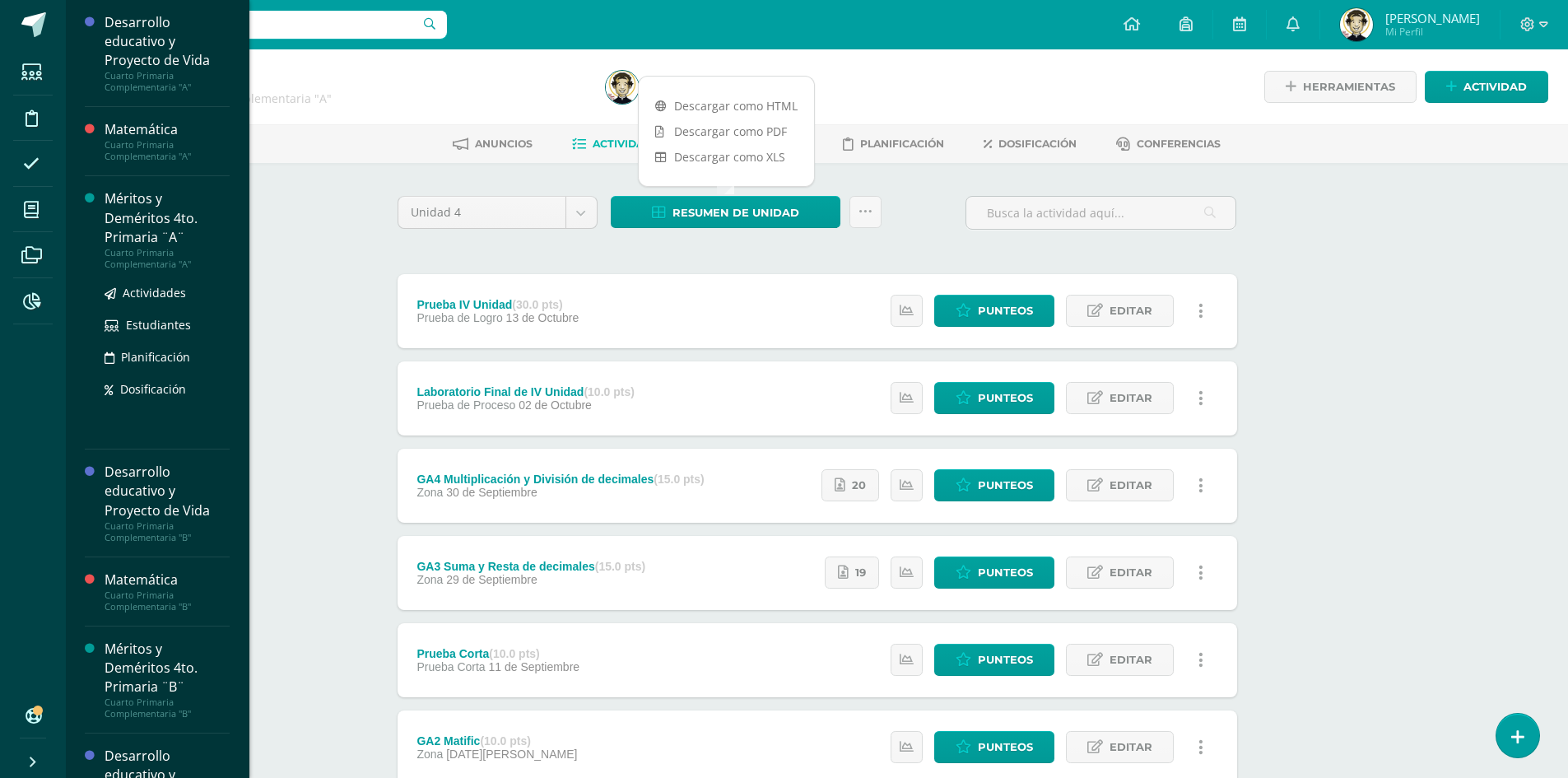
click at [149, 214] on div "Méritos y Deméritos 4to. Primaria ¨A¨" at bounding box center [167, 218] width 126 height 57
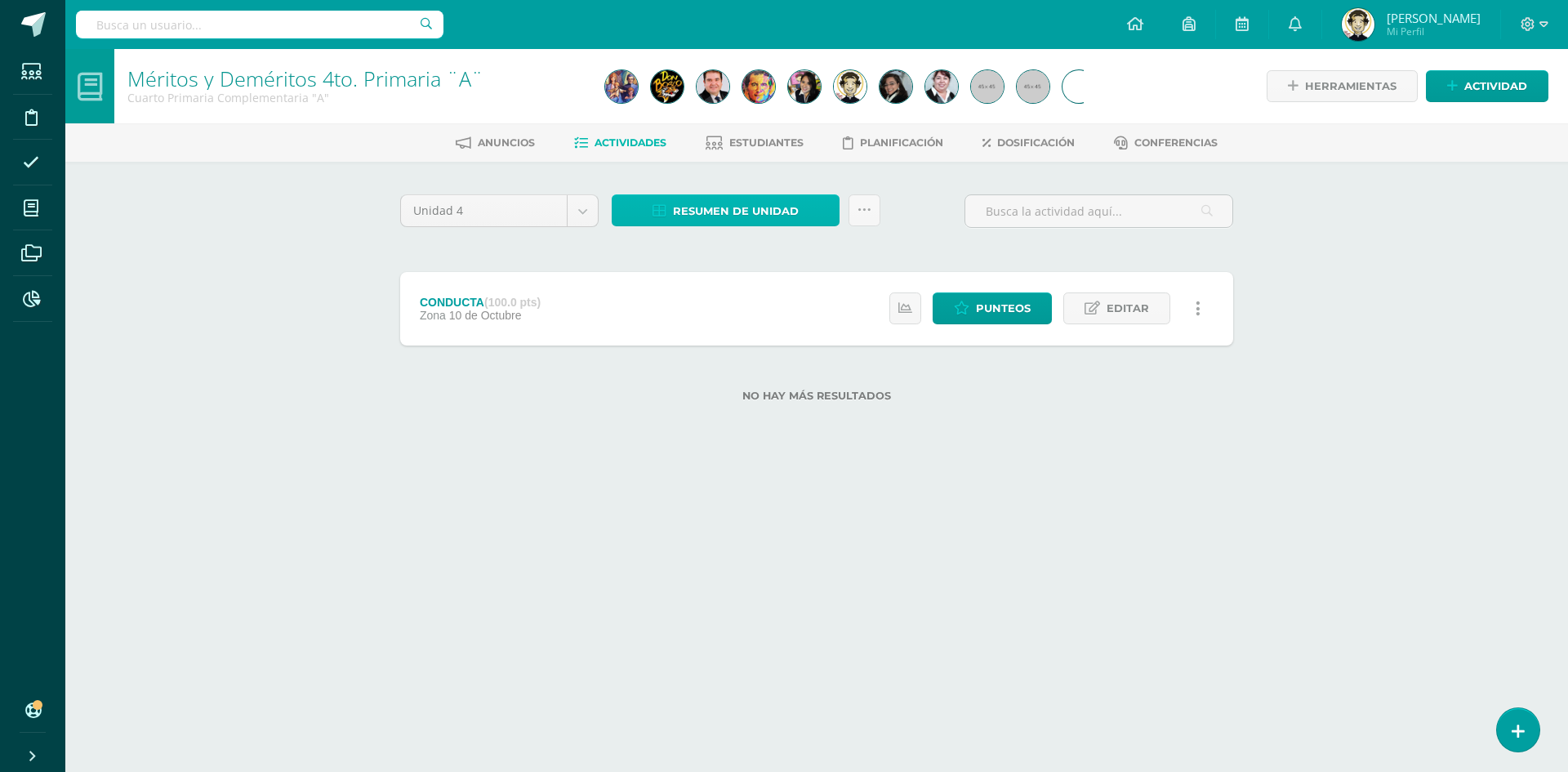
click at [735, 210] on span "Resumen de unidad" at bounding box center [736, 211] width 126 height 30
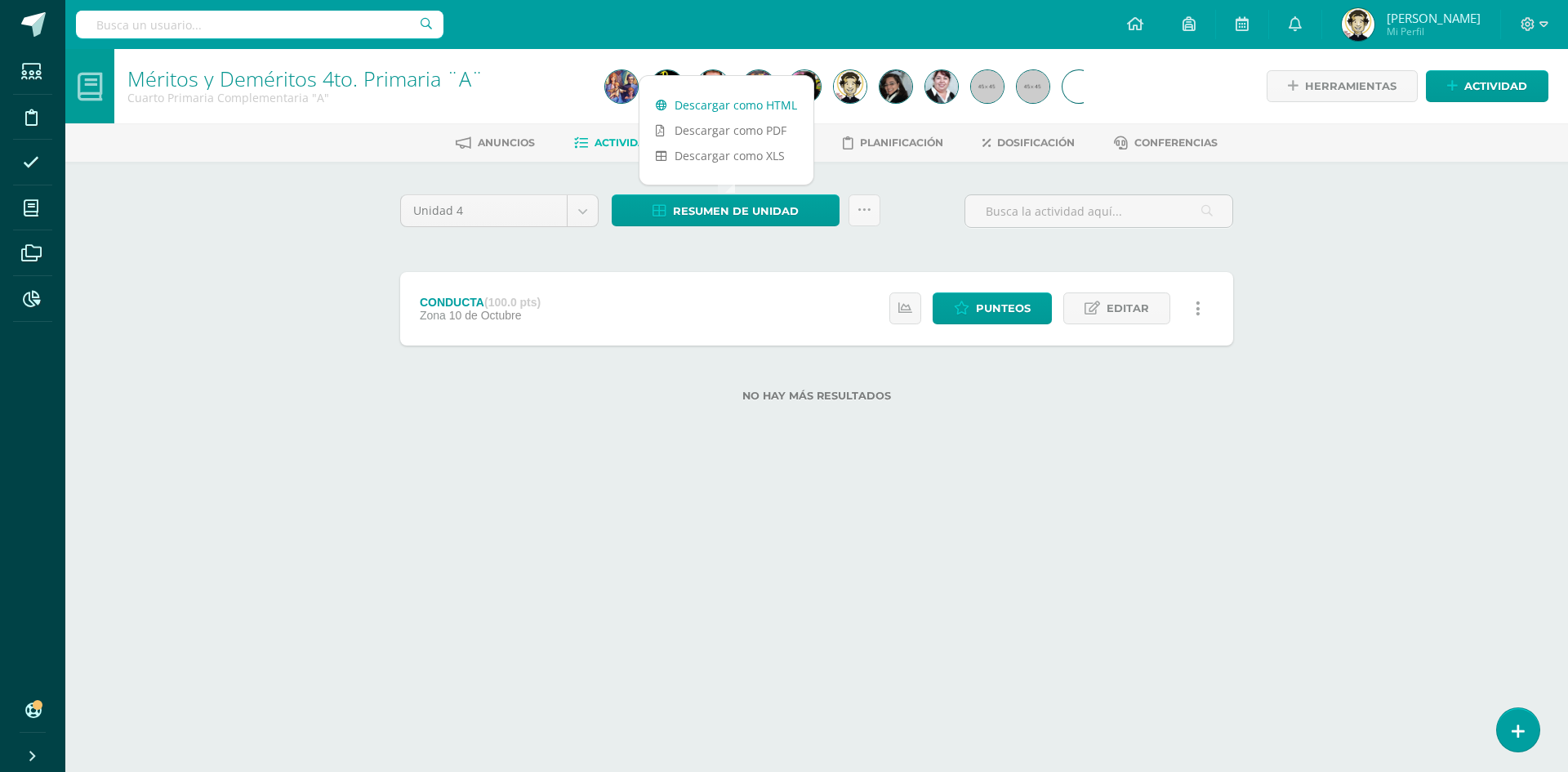
click at [728, 104] on link "Descargar como HTML" at bounding box center [727, 105] width 174 height 25
click at [1544, 24] on icon at bounding box center [1545, 24] width 9 height 15
click at [1165, 83] on div "Herramientas Detalle de asistencias Actividad" at bounding box center [1316, 85] width 465 height 74
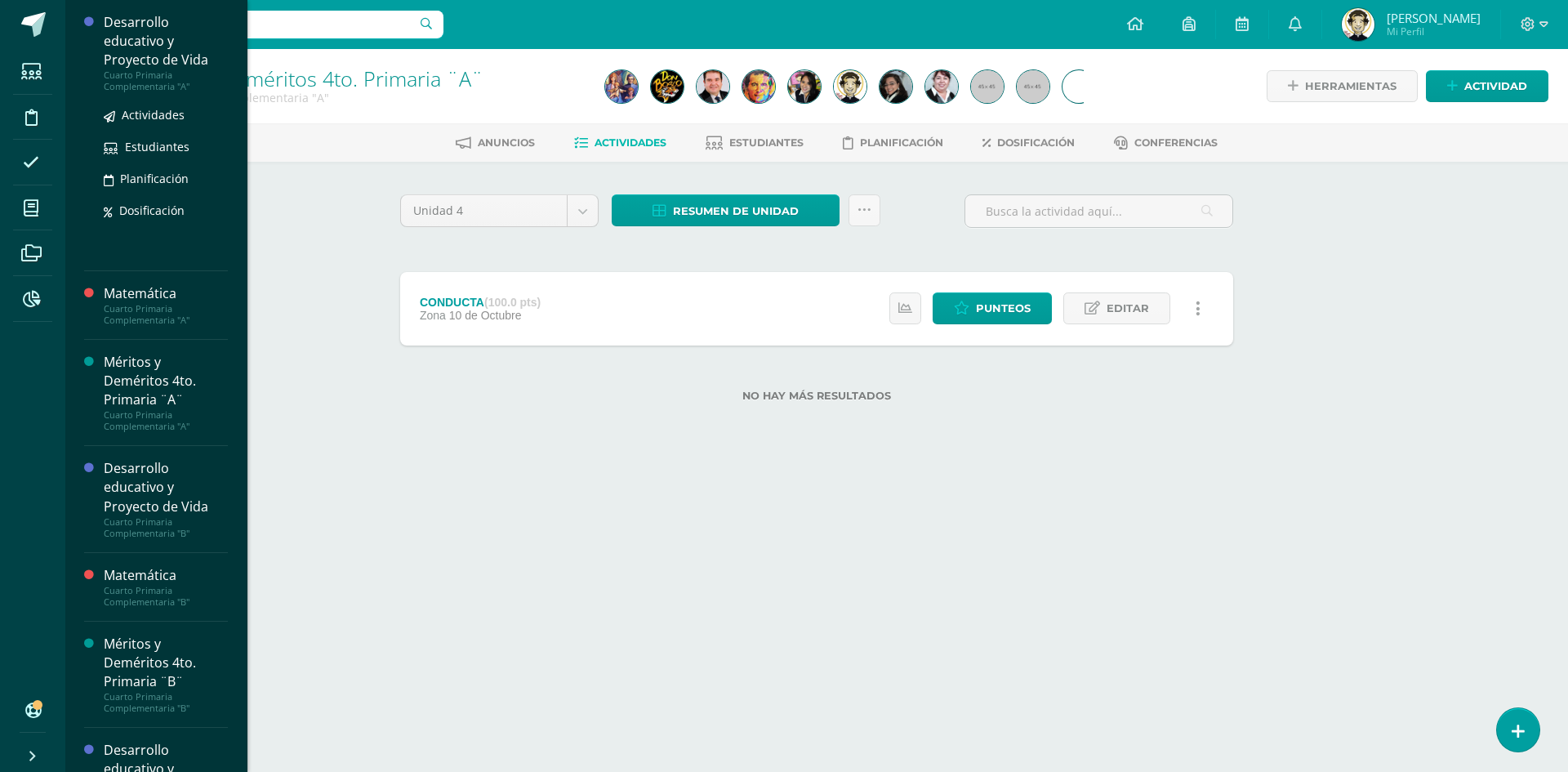
click at [141, 16] on div "Desarrollo educativo y Proyecto de Vida" at bounding box center [166, 41] width 125 height 56
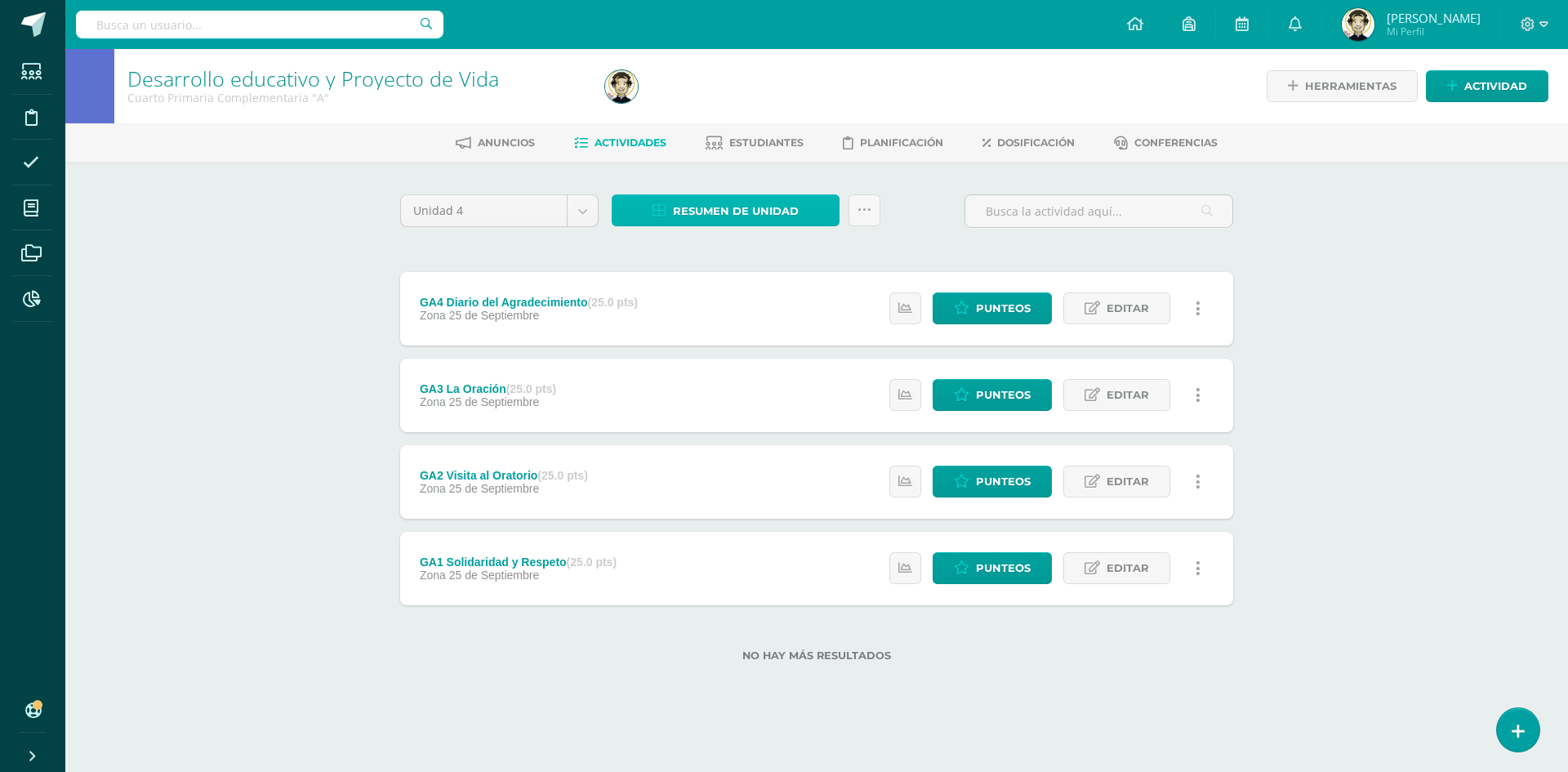
click at [739, 210] on span "Resumen de unidad" at bounding box center [736, 211] width 126 height 30
click at [750, 110] on link "Descargar como HTML" at bounding box center [727, 105] width 174 height 25
click at [1545, 17] on icon at bounding box center [1545, 24] width 9 height 15
click at [1499, 117] on span "Cerrar sesión" at bounding box center [1492, 111] width 73 height 16
